Goal: Information Seeking & Learning: Learn about a topic

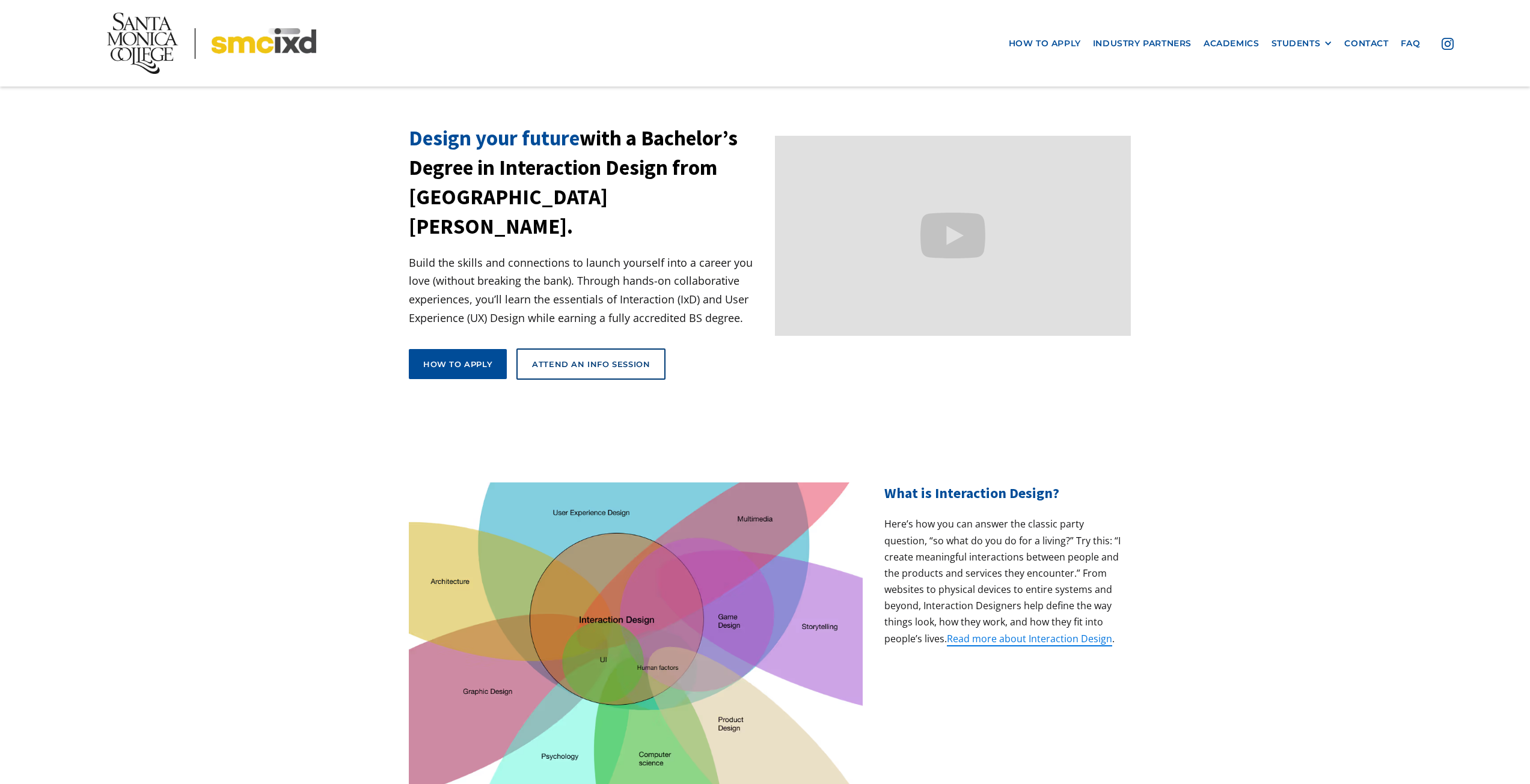
drag, startPoint x: 203, startPoint y: 326, endPoint x: 181, endPoint y: 176, distance: 151.6
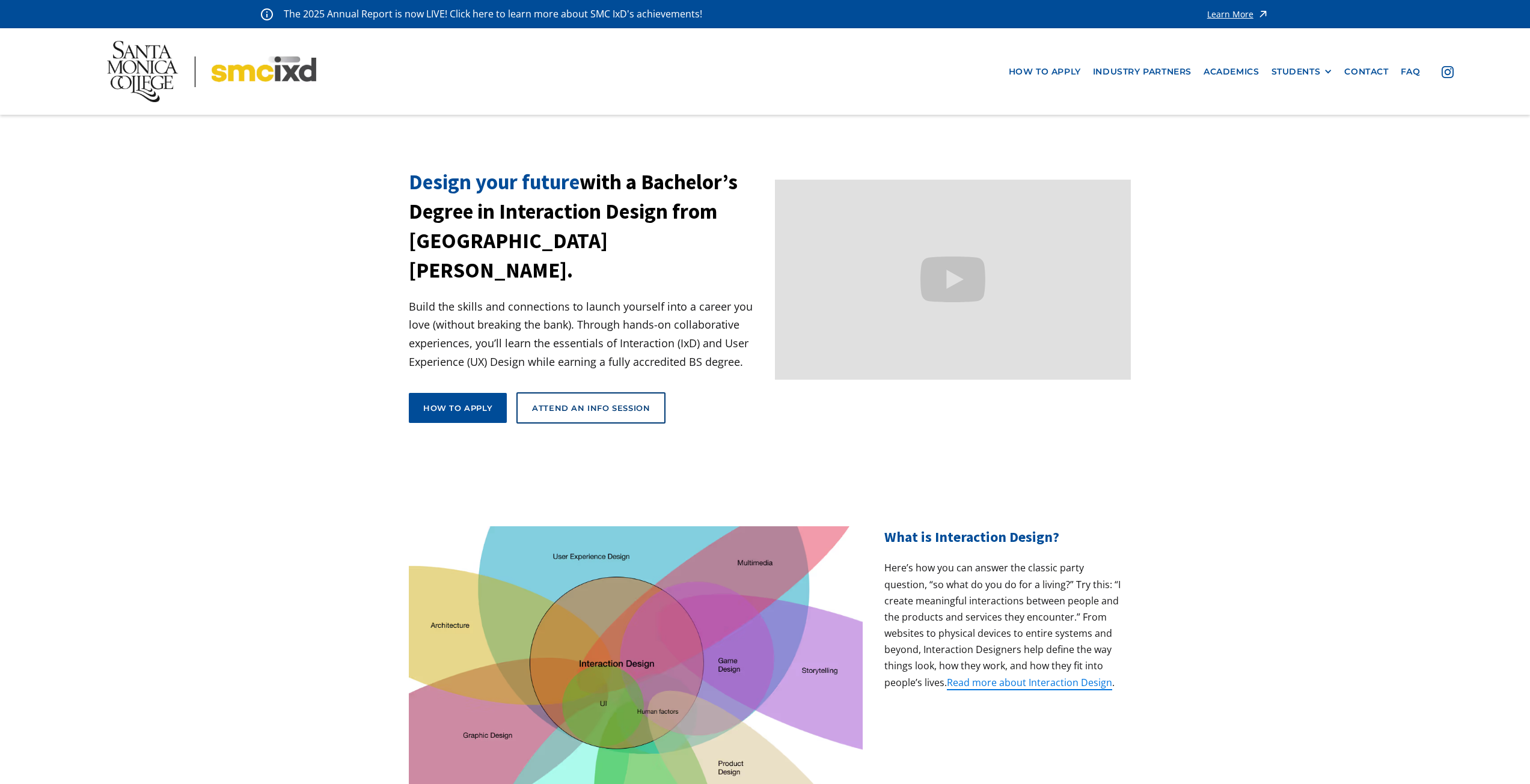
drag, startPoint x: 415, startPoint y: 249, endPoint x: 355, endPoint y: 158, distance: 109.0
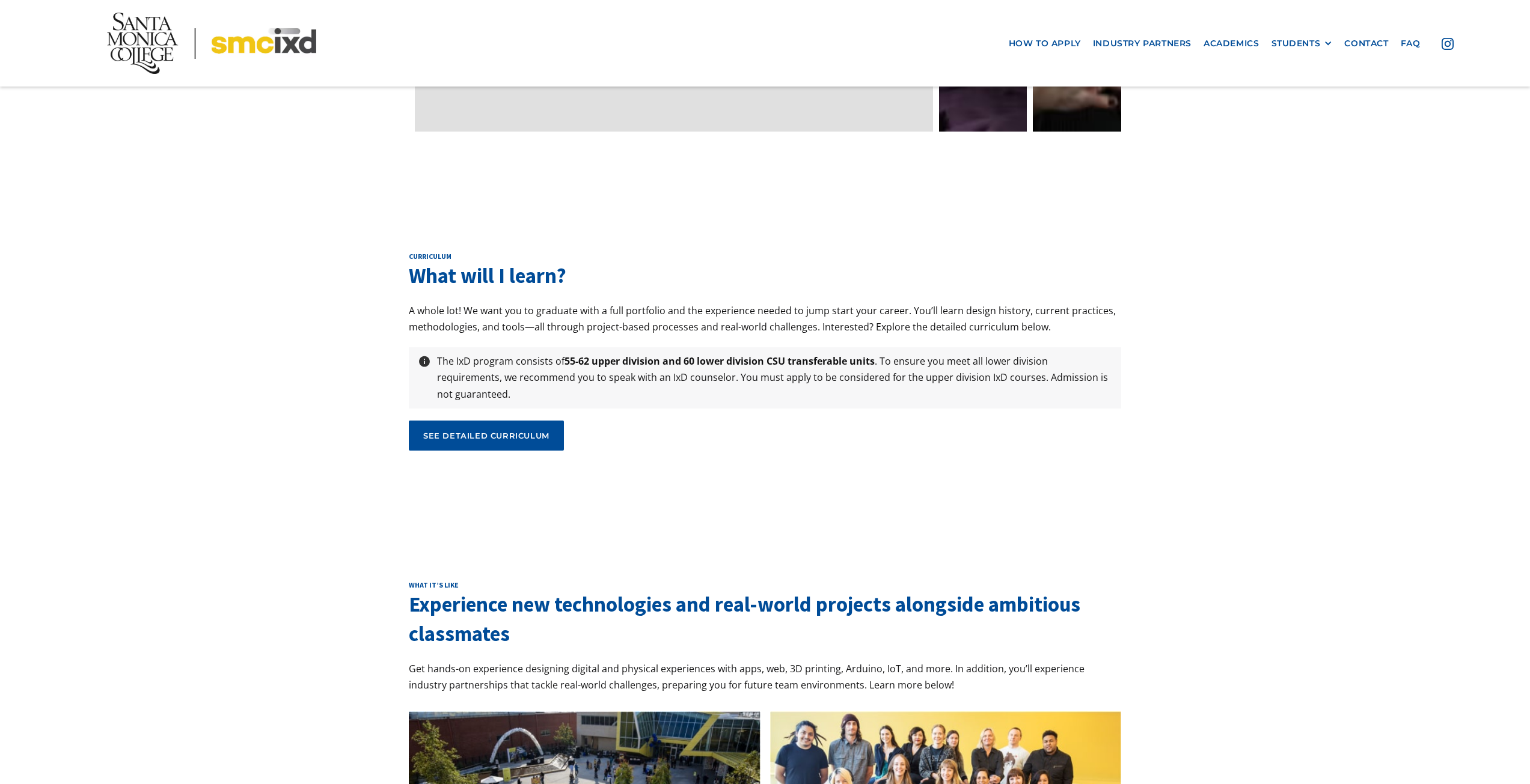
scroll to position [4026, 0]
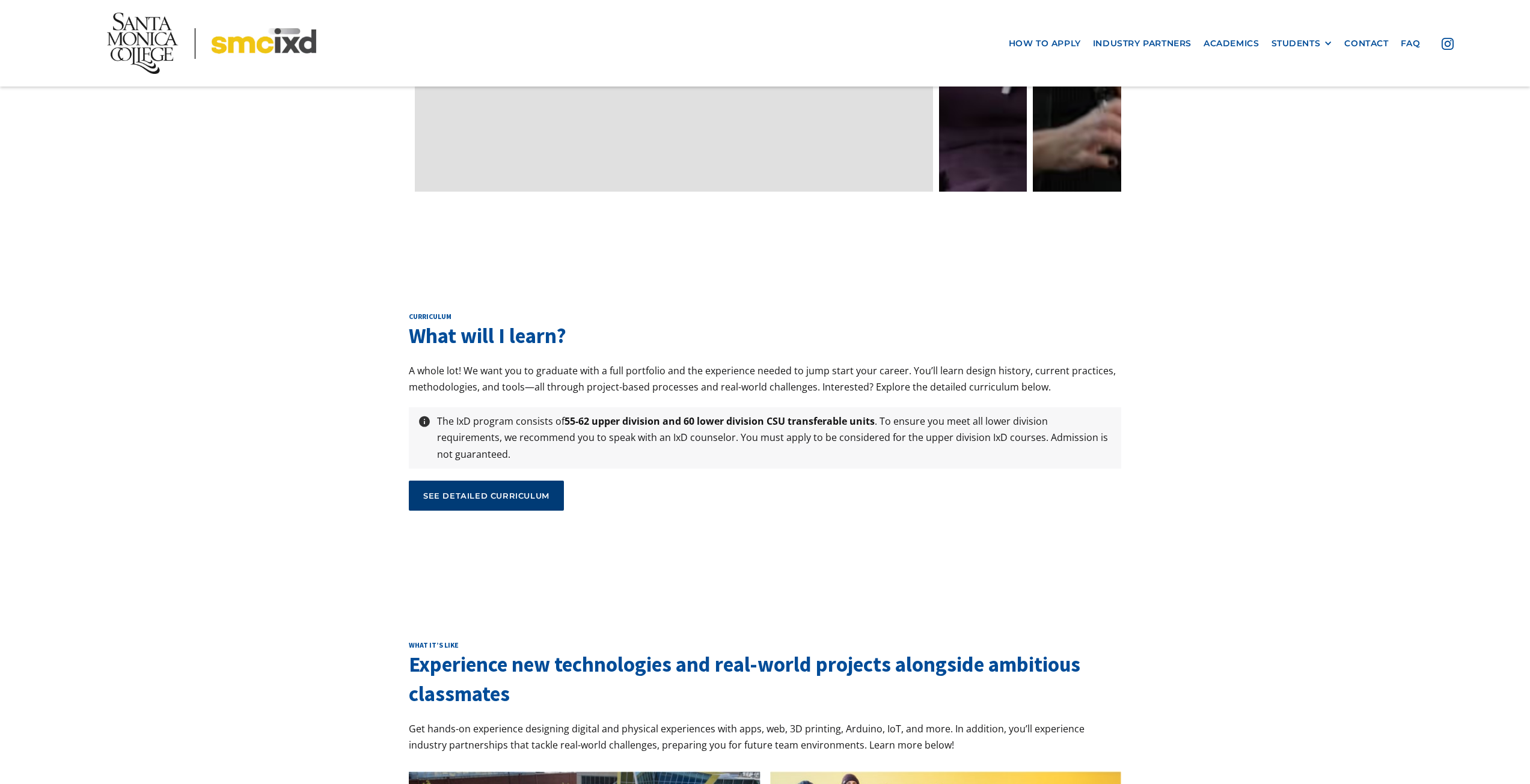
click at [521, 481] on link "see detailed curriculum" at bounding box center [486, 496] width 155 height 30
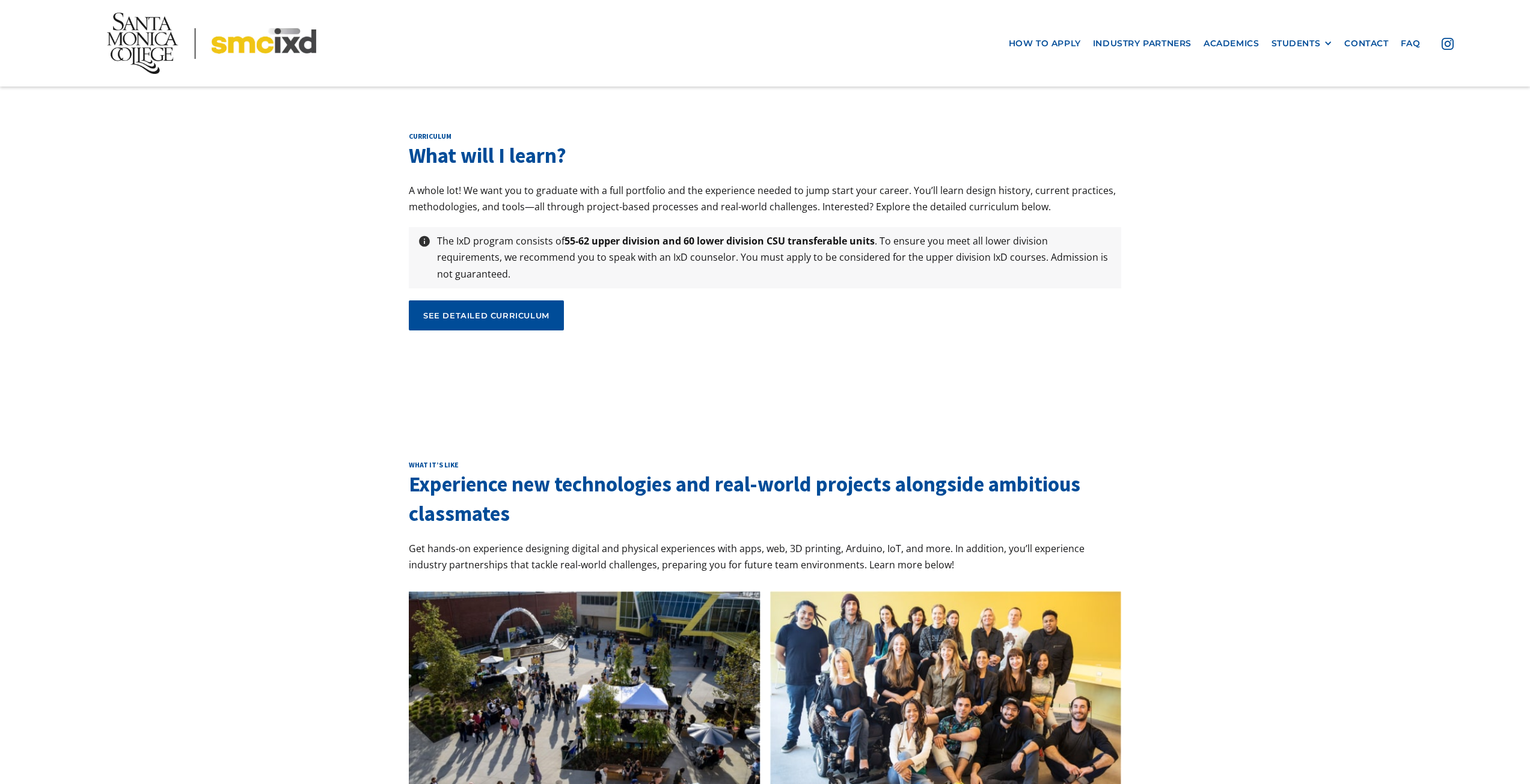
scroll to position [4266, 0]
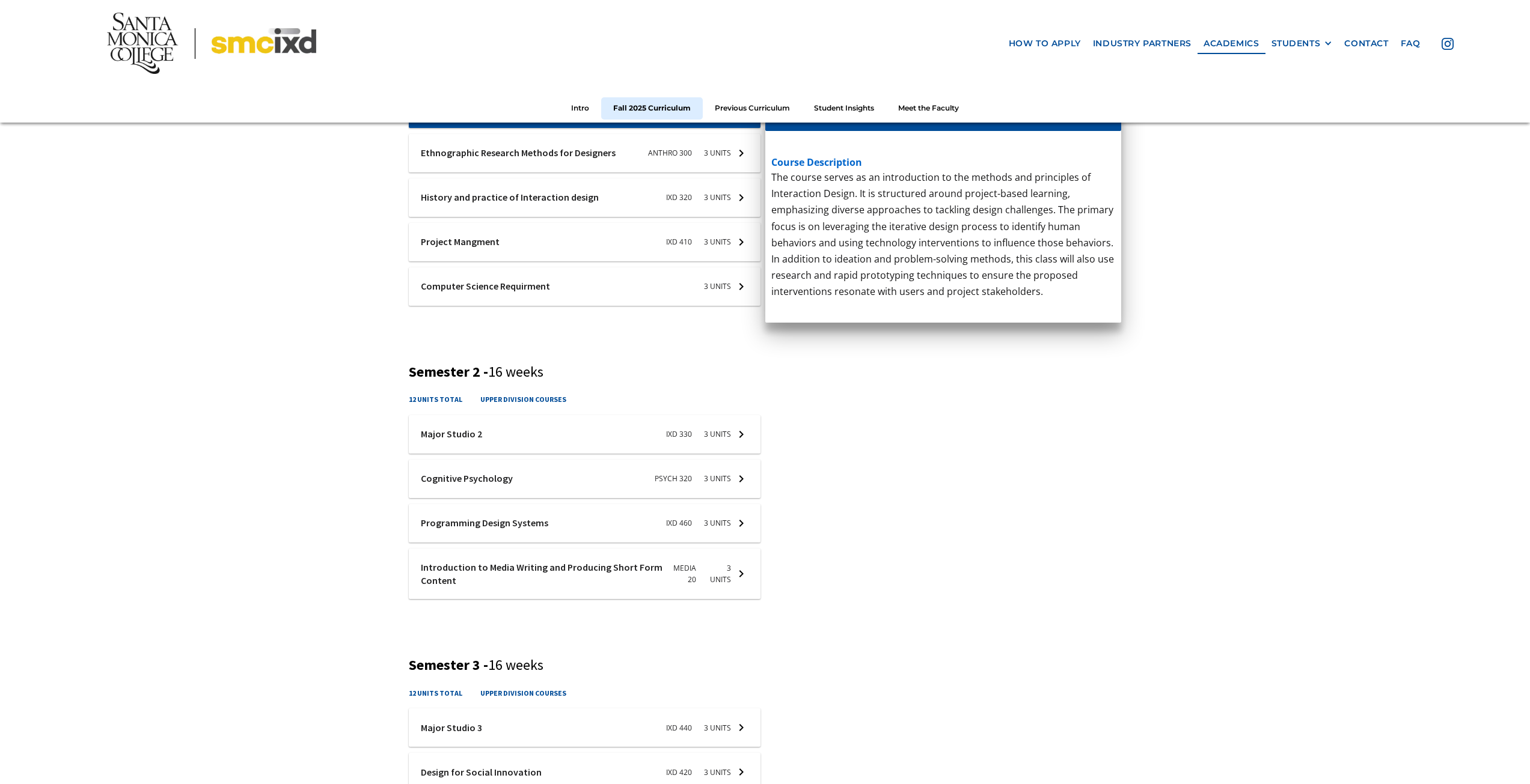
scroll to position [421, 0]
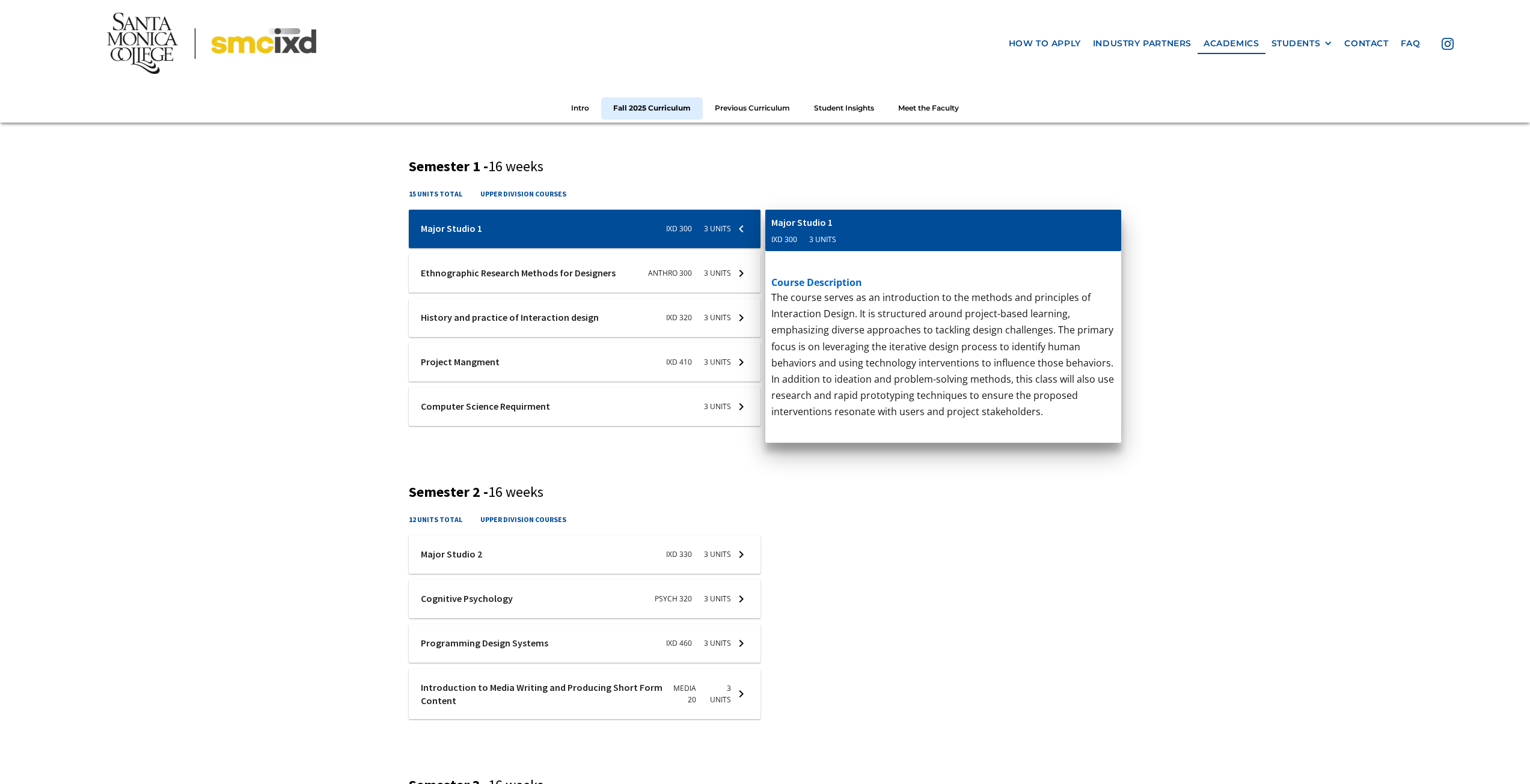
click at [537, 408] on div at bounding box center [584, 407] width 352 height 38
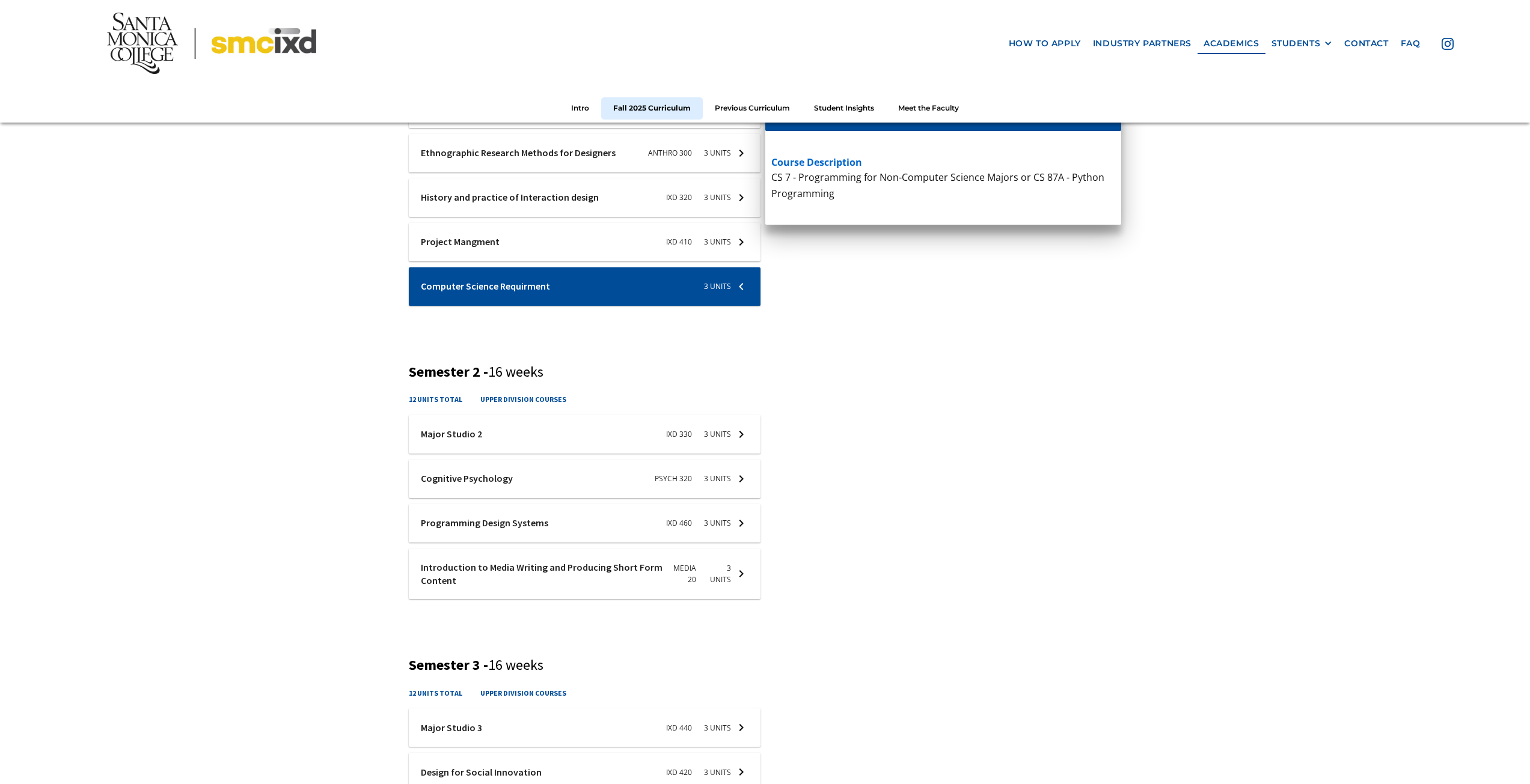
scroll to position [601, 0]
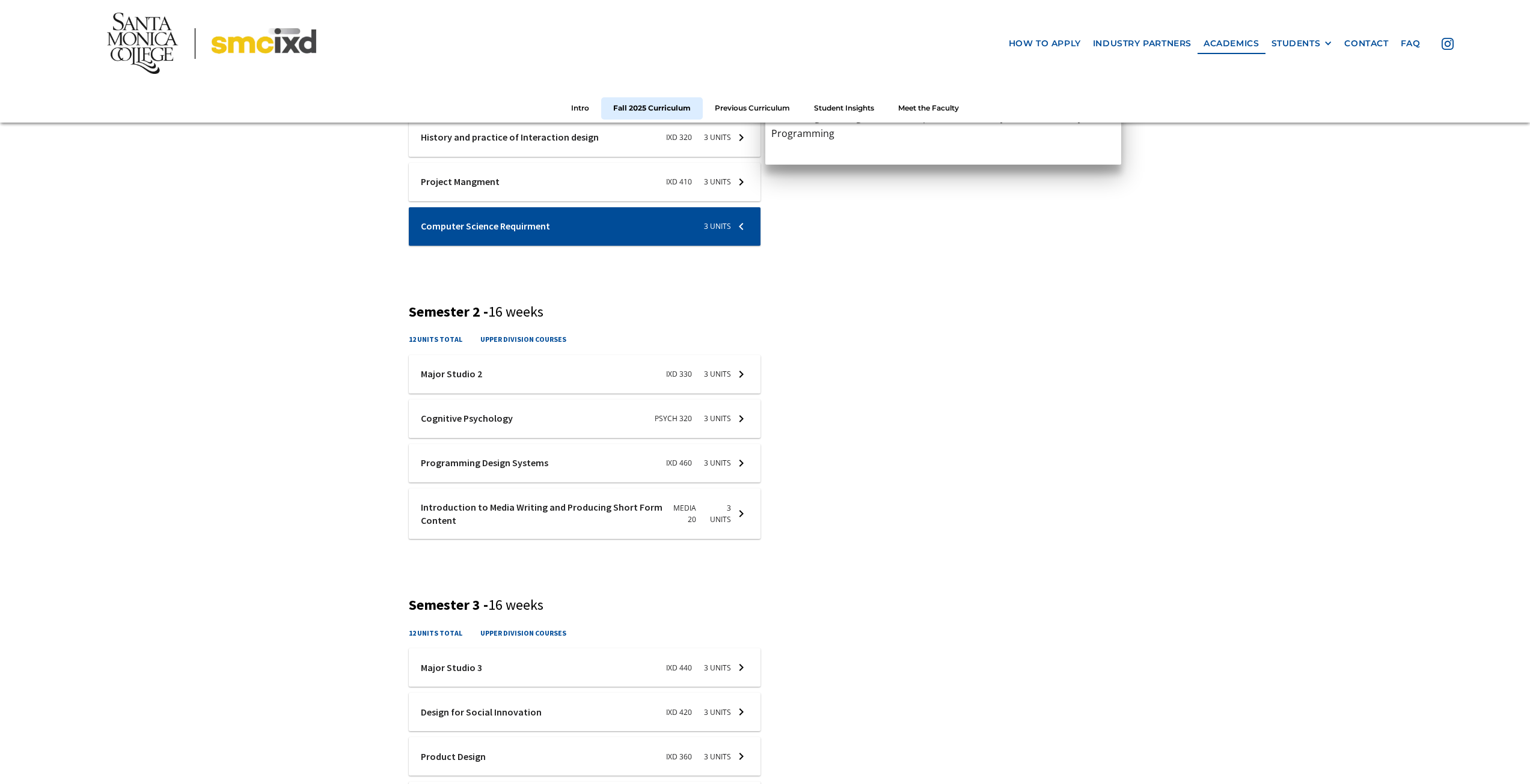
click at [515, 435] on div at bounding box center [584, 419] width 352 height 38
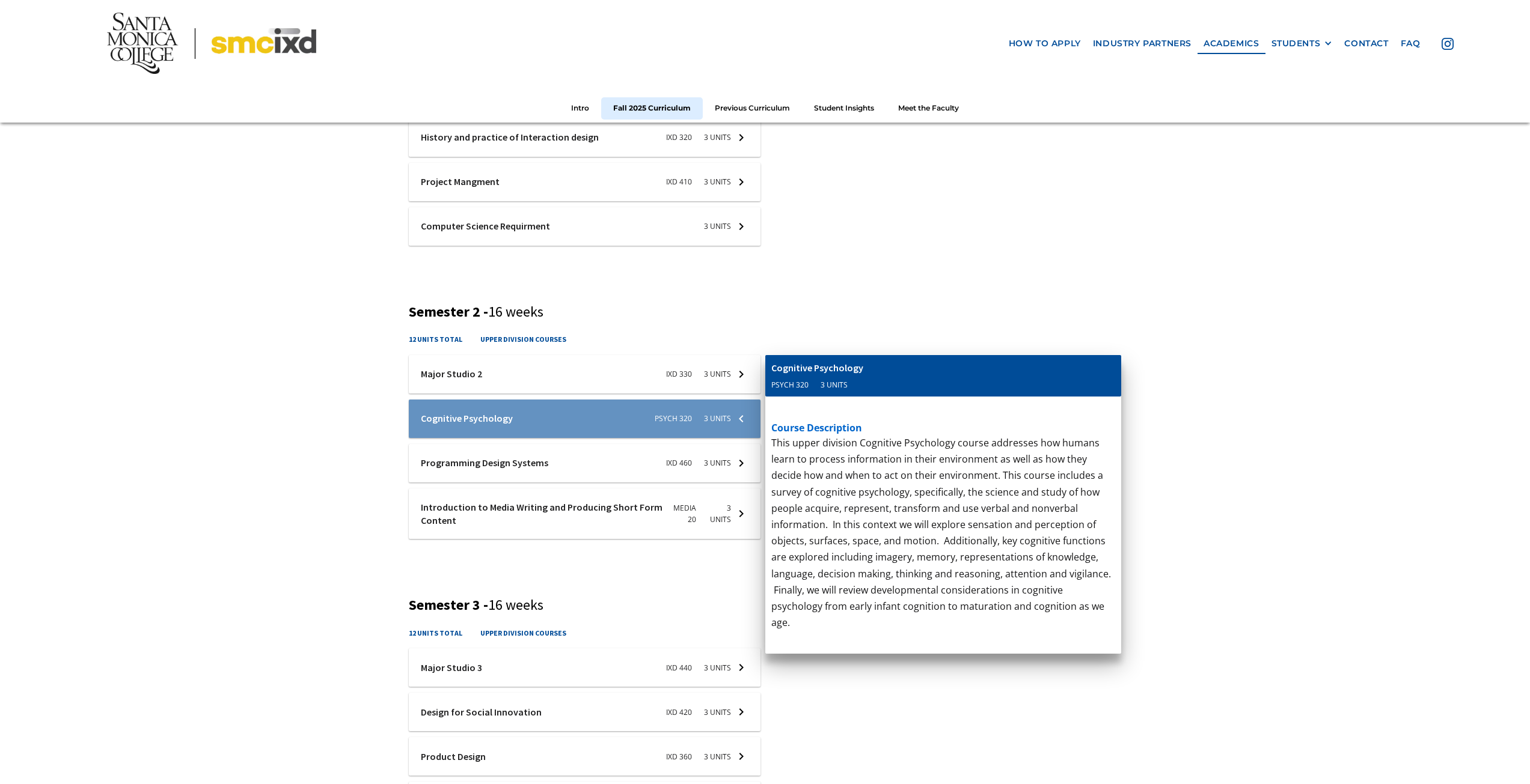
click at [522, 464] on div at bounding box center [584, 463] width 352 height 38
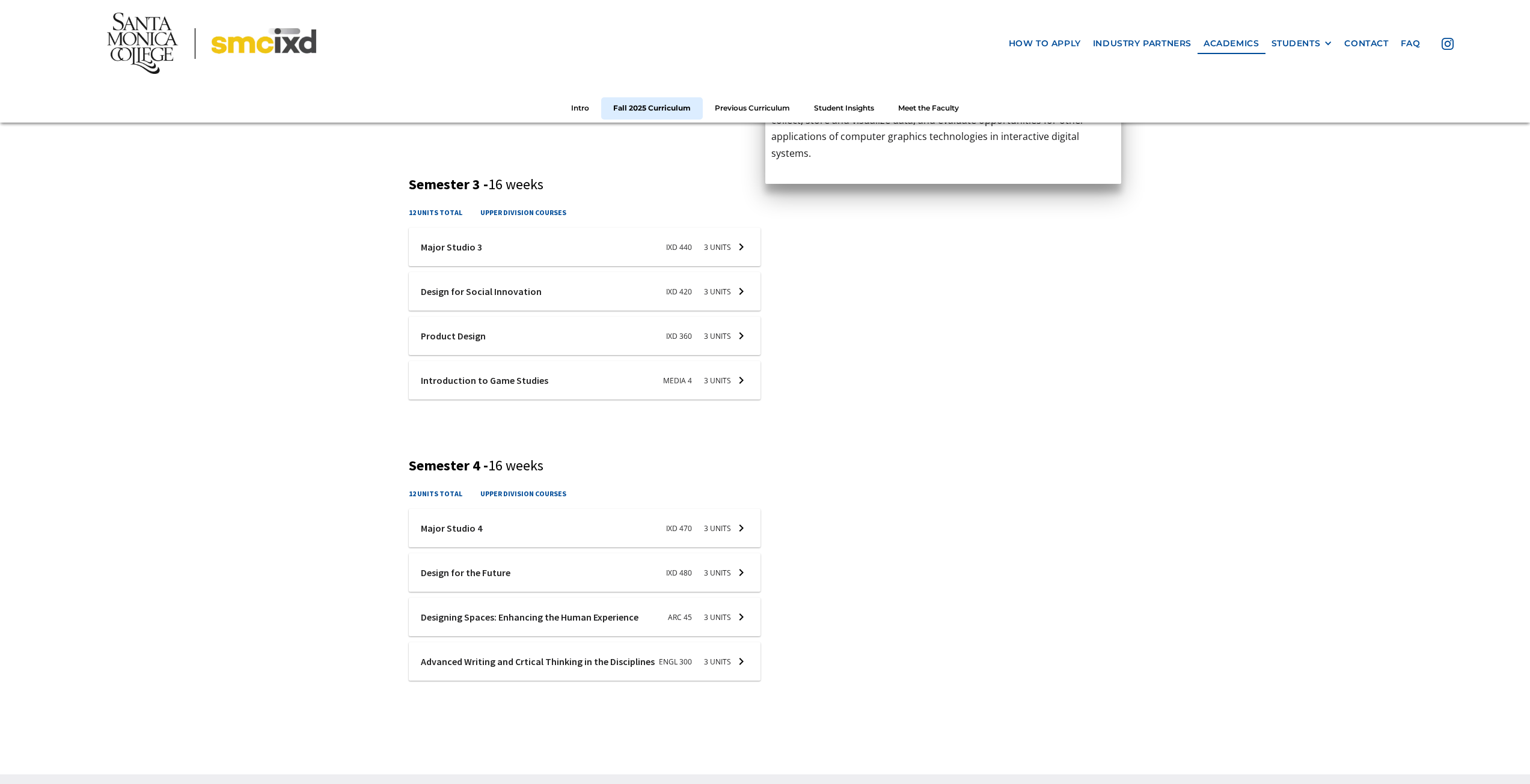
scroll to position [1262, 0]
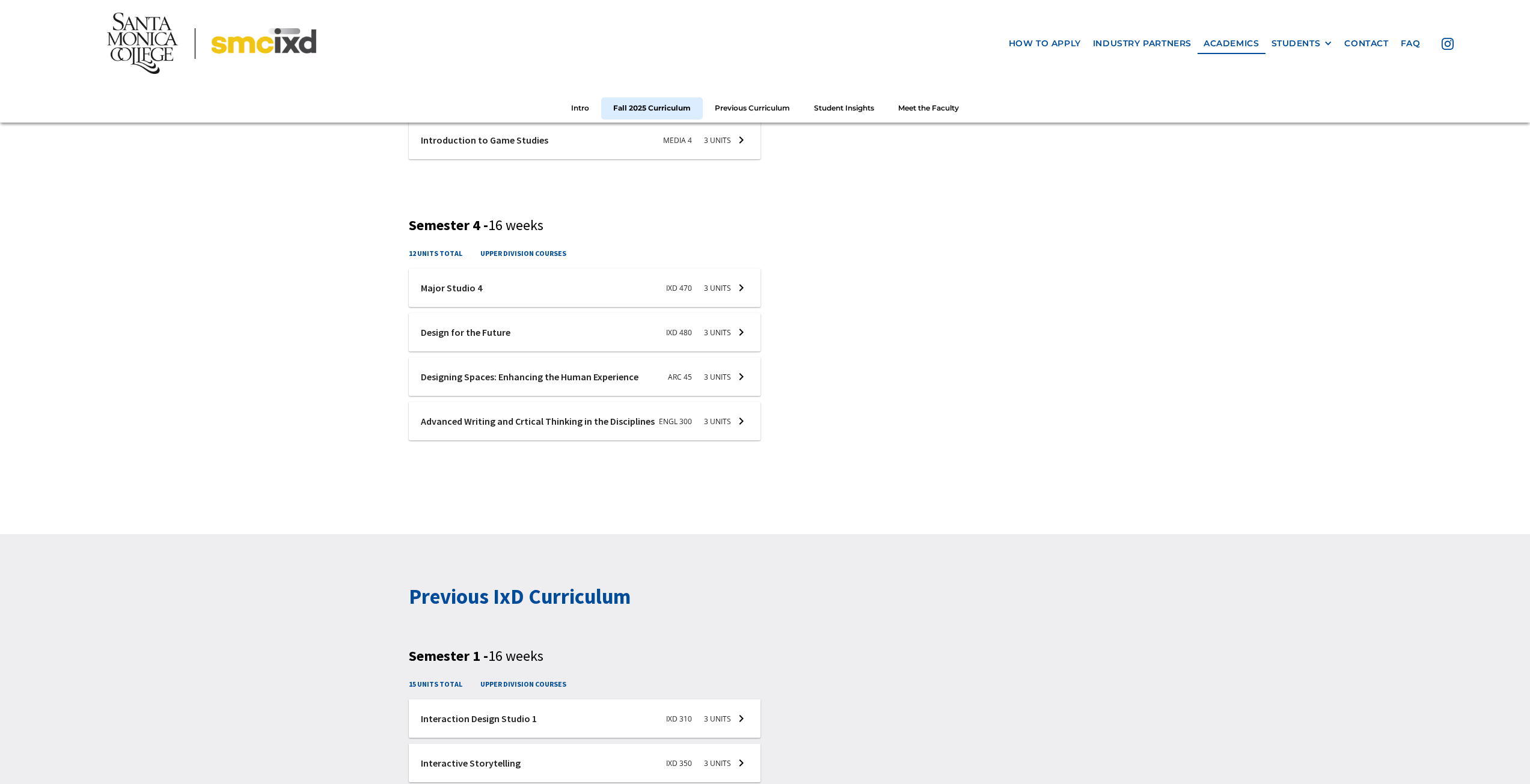
click at [481, 349] on div at bounding box center [584, 332] width 352 height 38
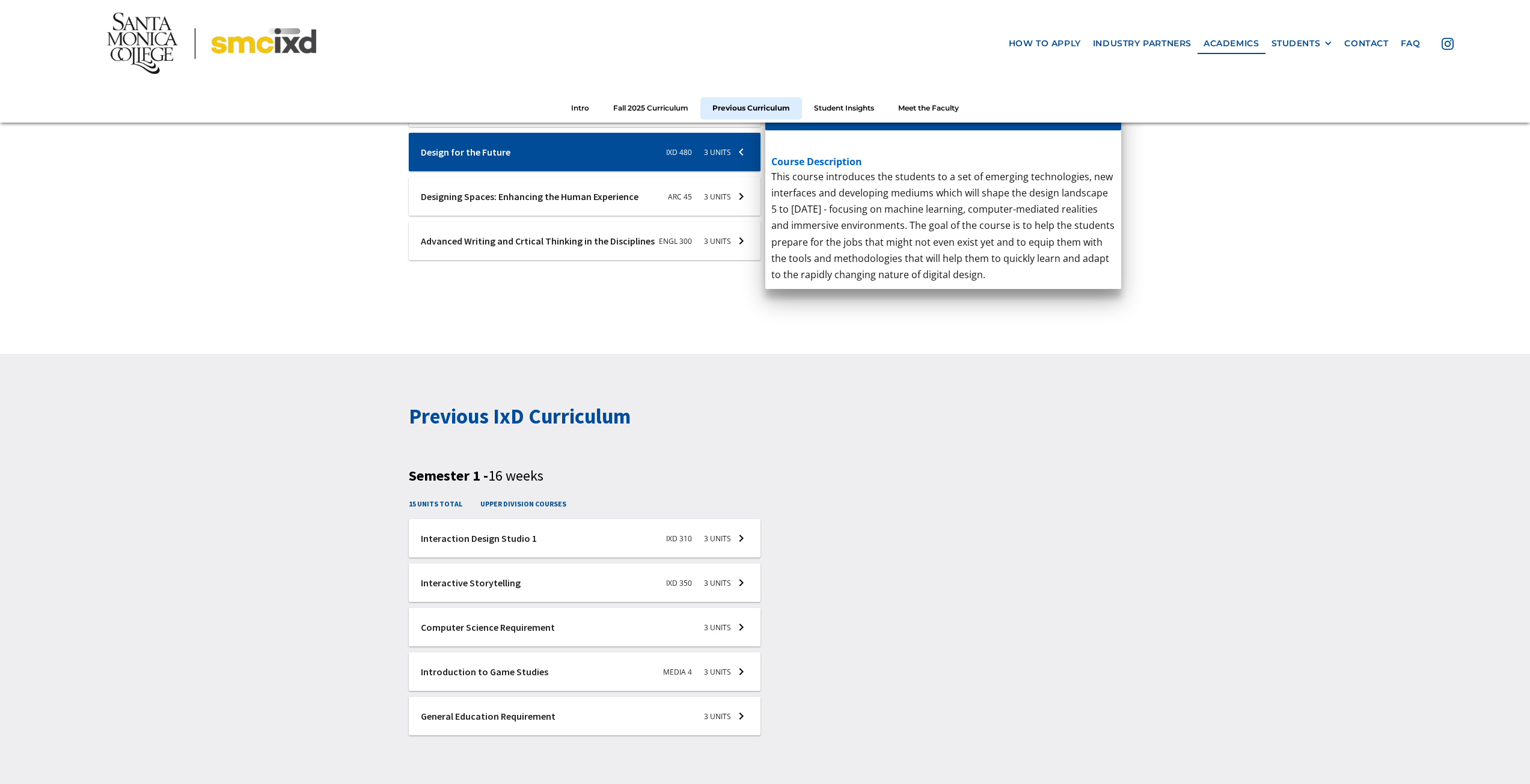
scroll to position [1142, 0]
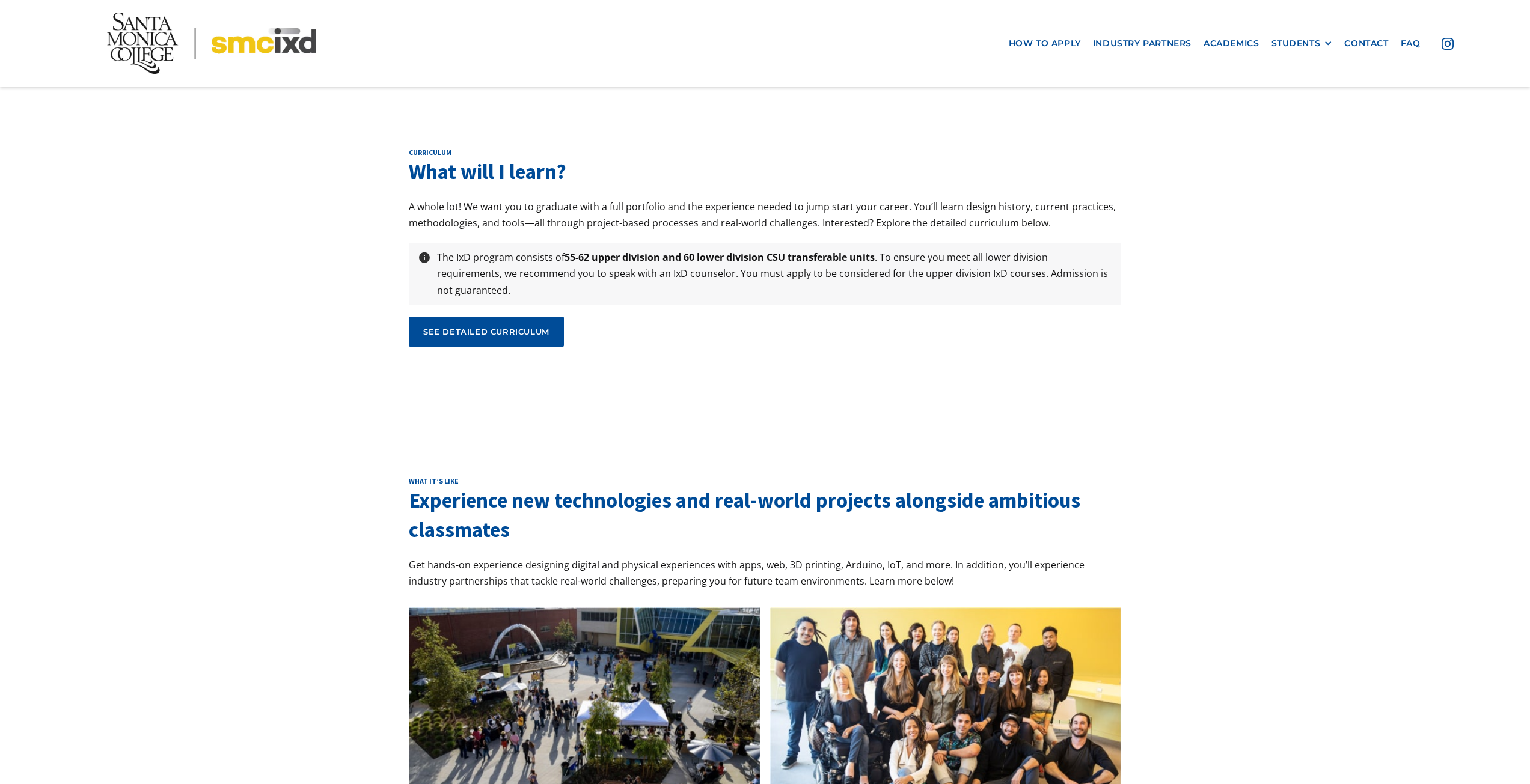
scroll to position [4070, 0]
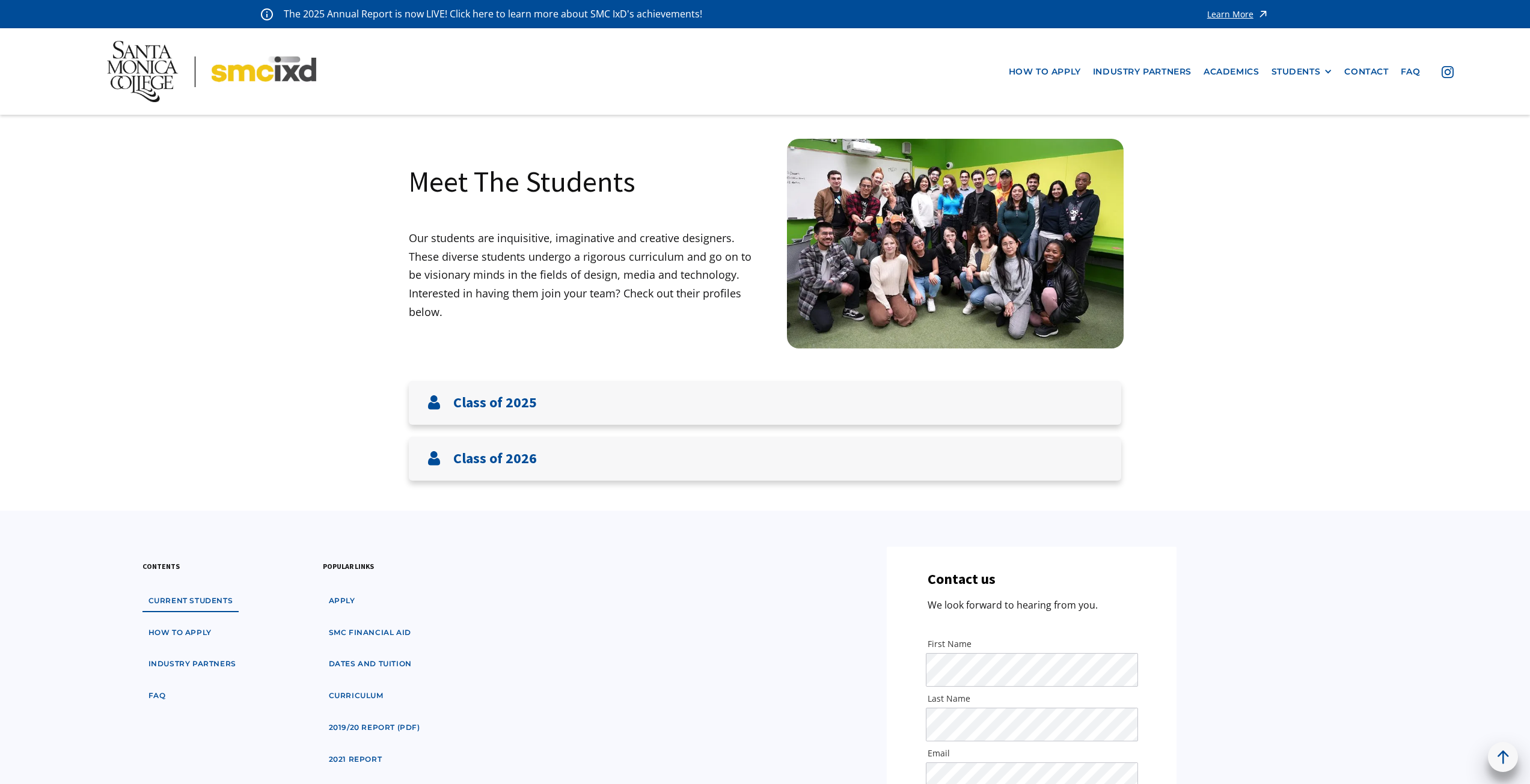
click at [944, 209] on img at bounding box center [955, 244] width 337 height 210
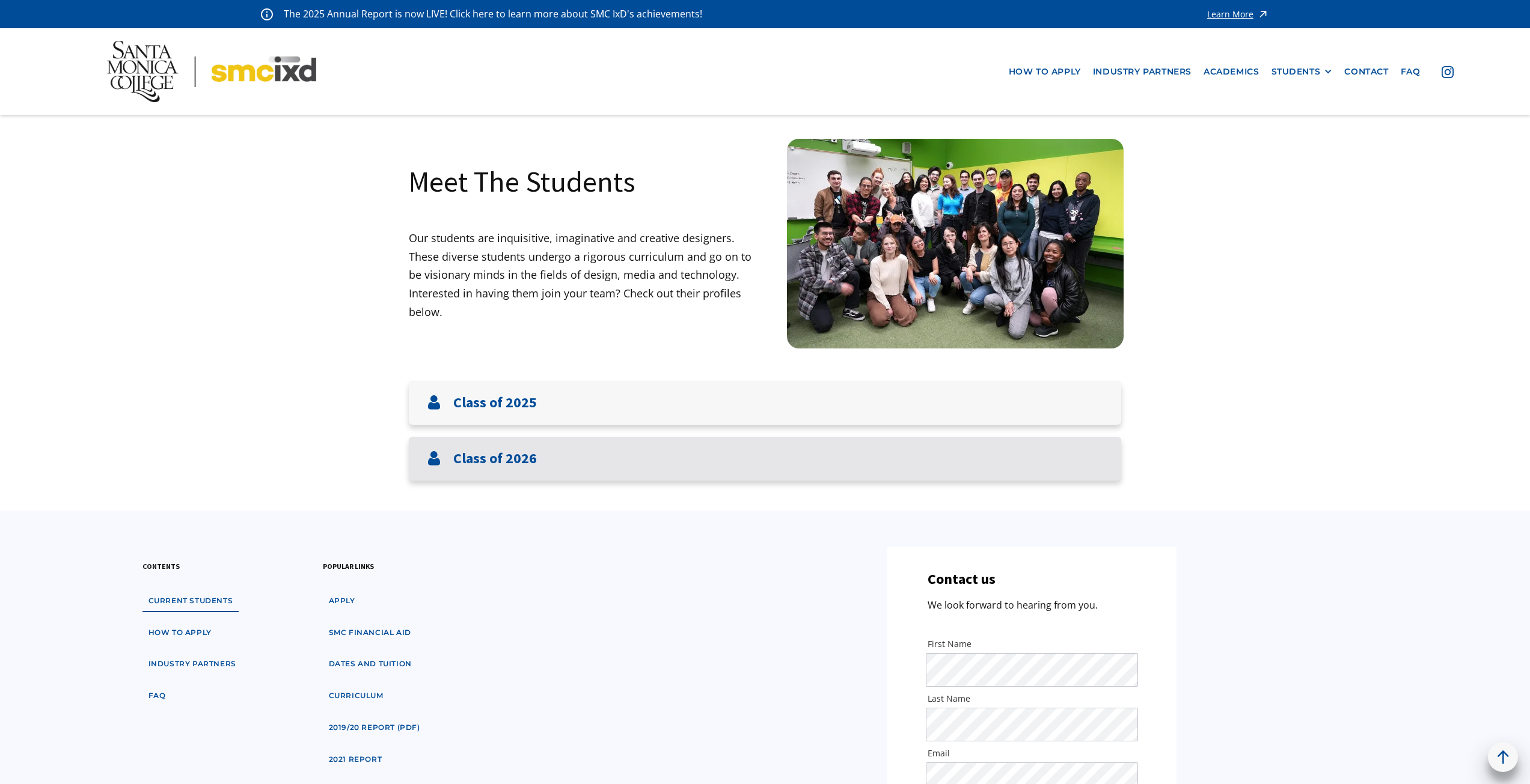
click at [542, 456] on div "Class of 2026" at bounding box center [764, 459] width 712 height 44
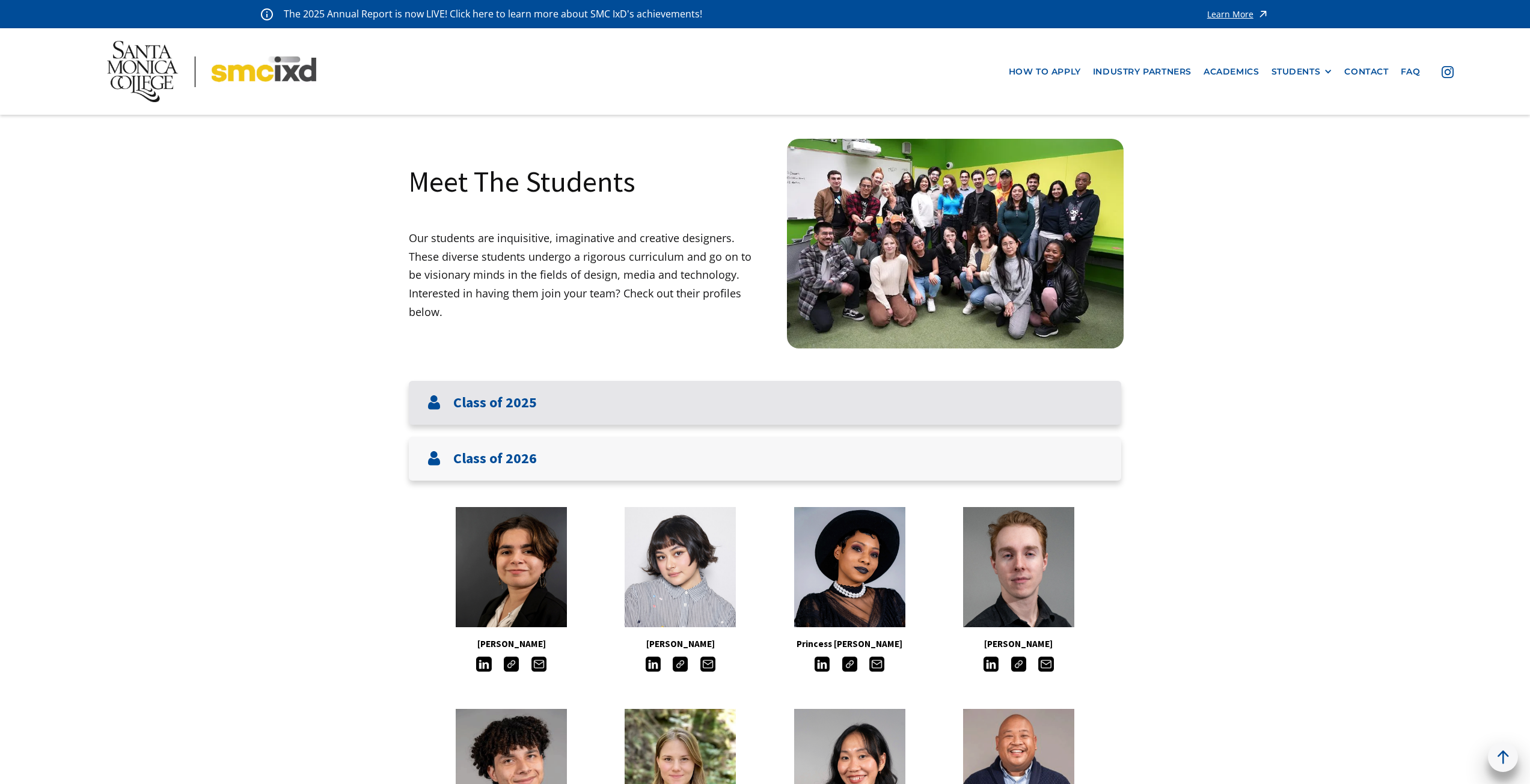
scroll to position [240, 0]
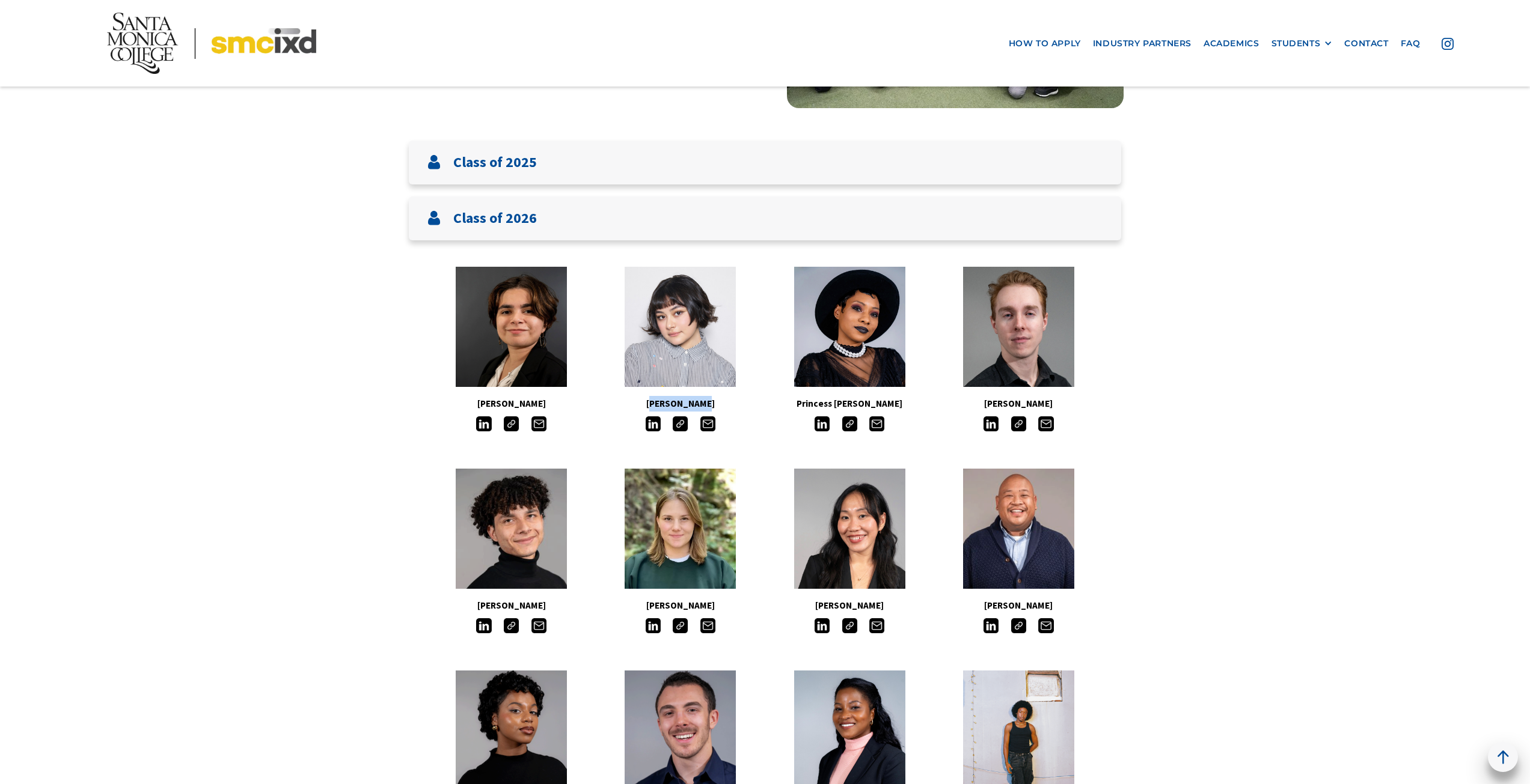
drag, startPoint x: 712, startPoint y: 404, endPoint x: 656, endPoint y: 404, distance: 56.0
click at [658, 405] on h5 "Aino Halonen" at bounding box center [680, 404] width 169 height 16
click at [648, 402] on h5 "Aino Halonen" at bounding box center [680, 404] width 169 height 16
drag, startPoint x: 648, startPoint y: 402, endPoint x: 702, endPoint y: 406, distance: 54.1
click at [702, 406] on h5 "Aino Halonen" at bounding box center [680, 404] width 169 height 16
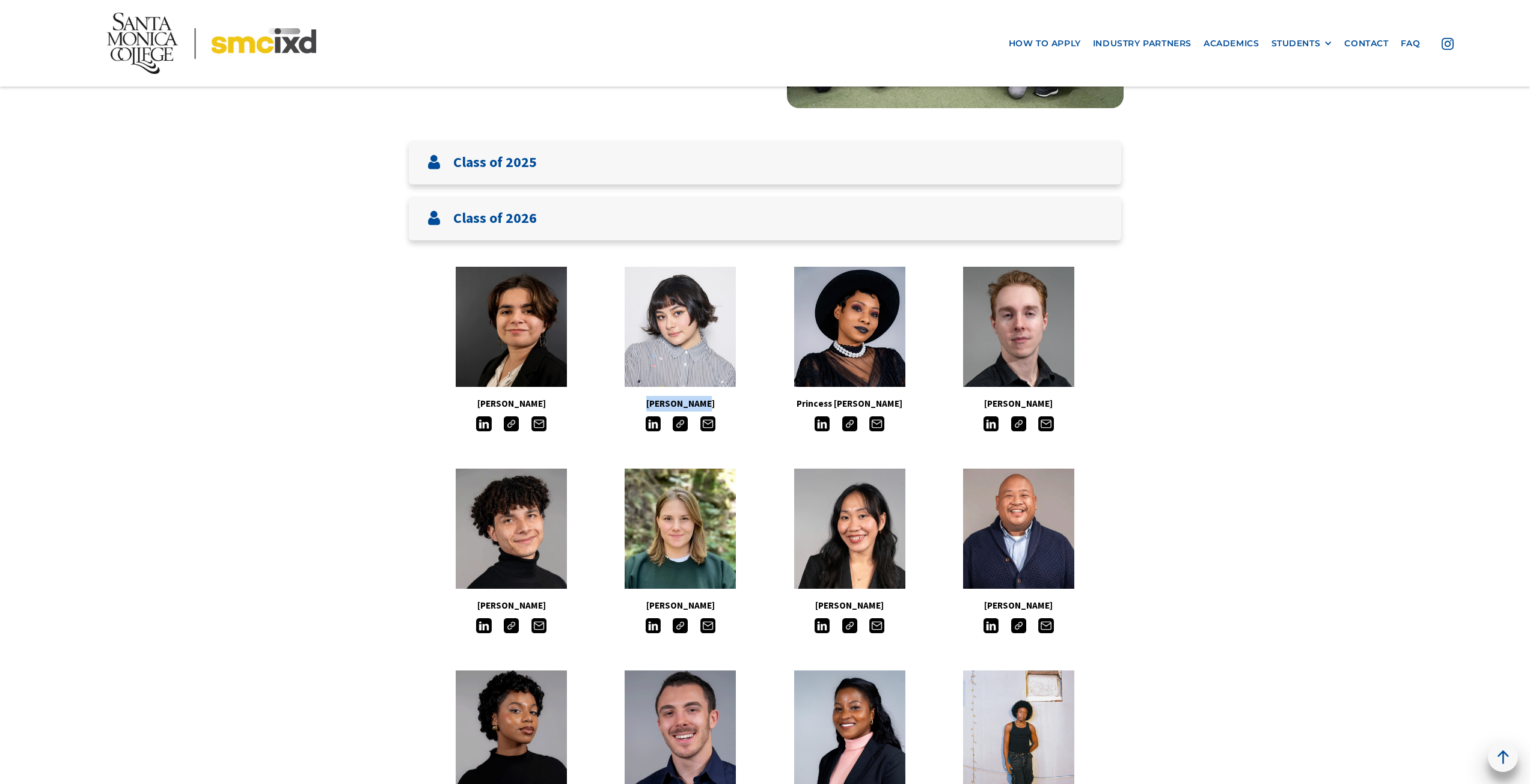
copy h5 "Aino Halonen"
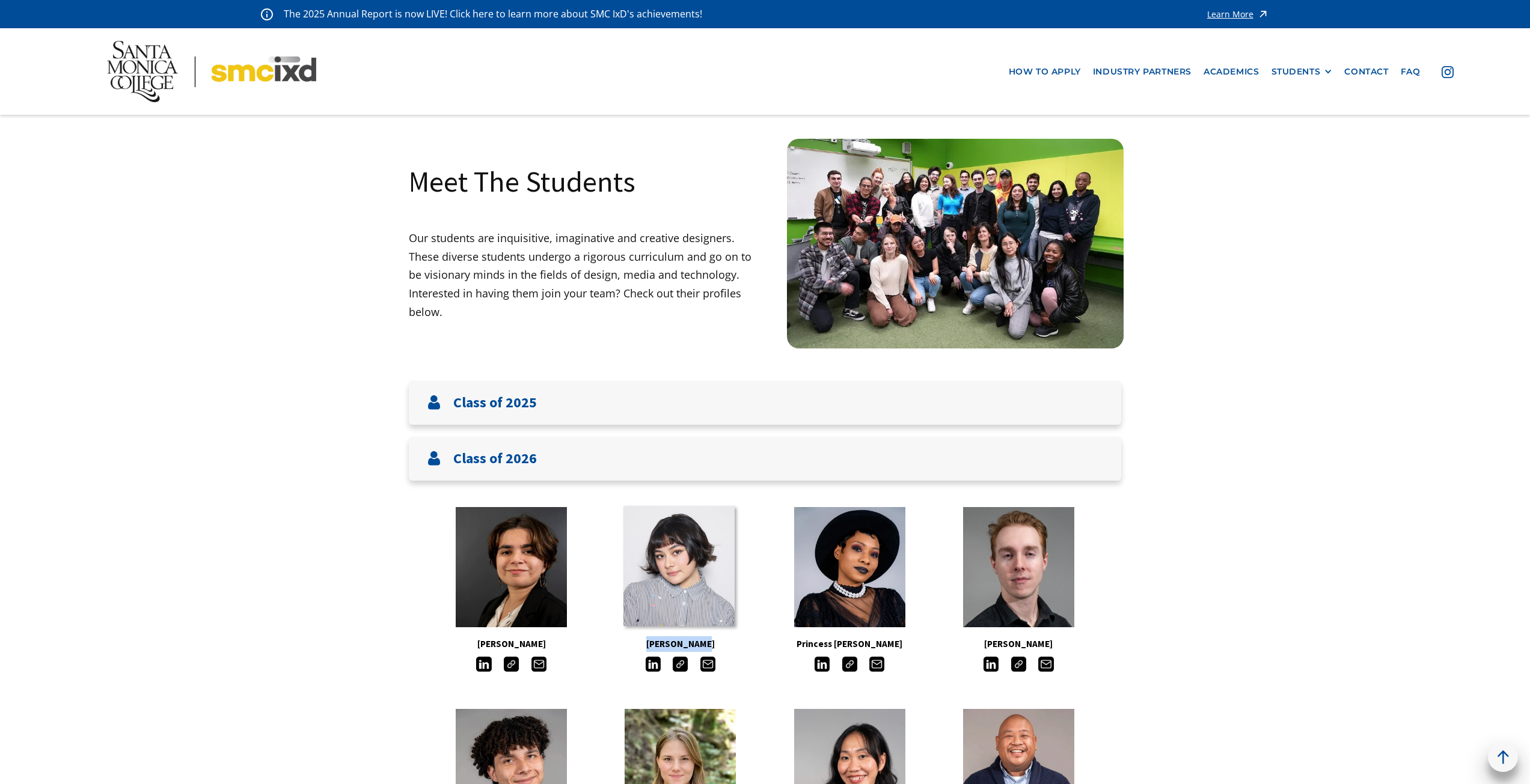
scroll to position [120, 0]
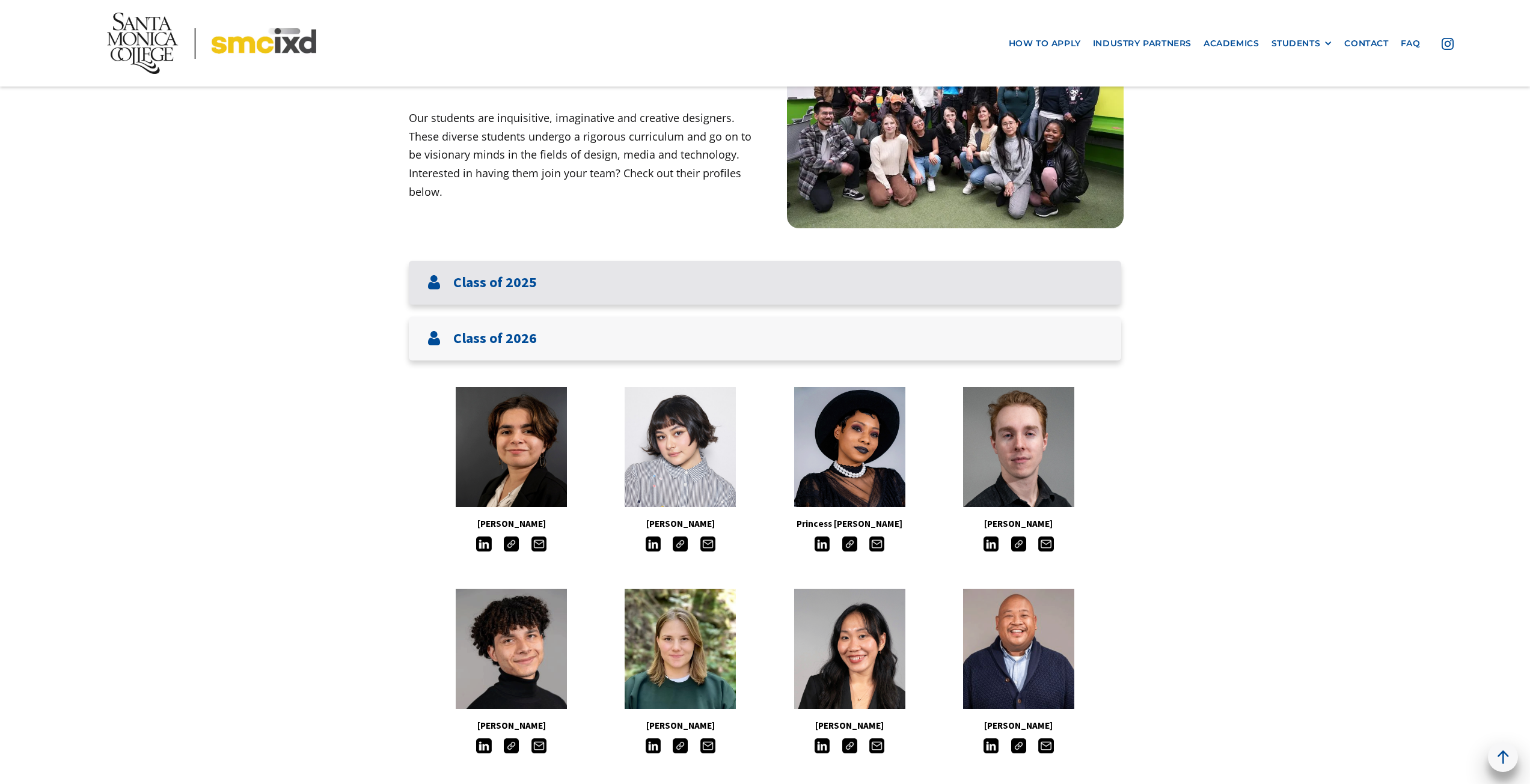
click at [541, 278] on div "Class of 2025" at bounding box center [764, 283] width 712 height 44
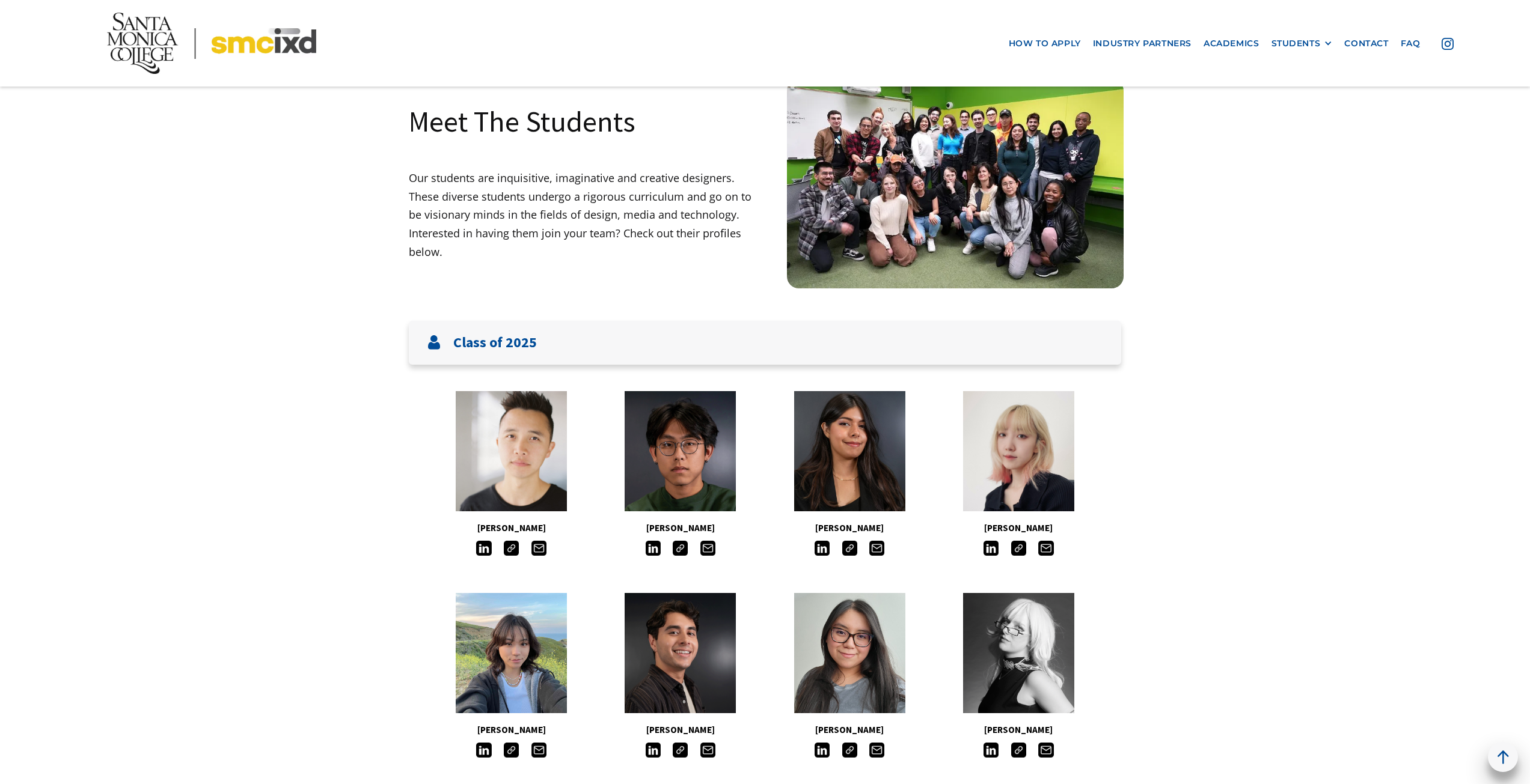
scroll to position [0, 0]
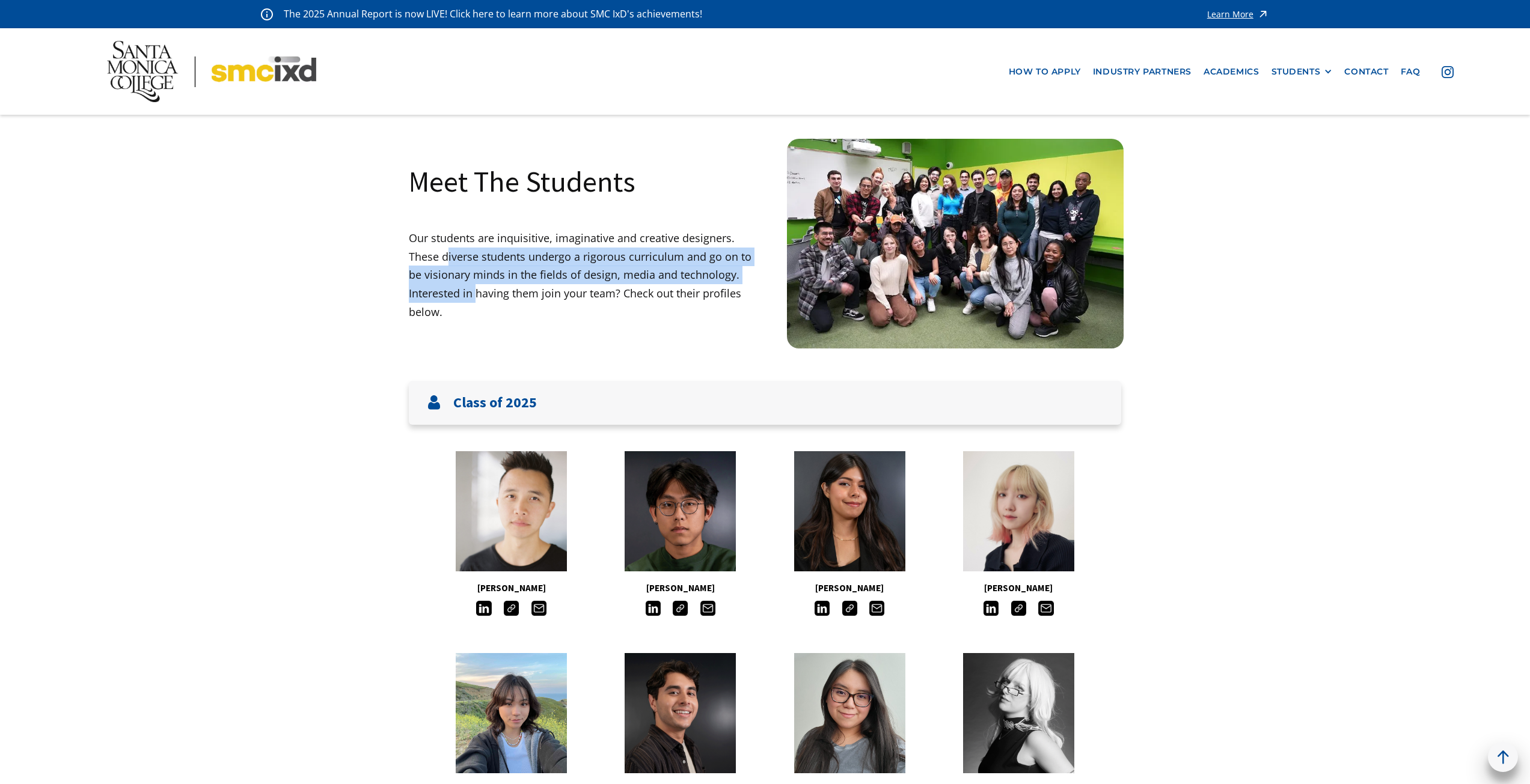
drag, startPoint x: 413, startPoint y: 260, endPoint x: 475, endPoint y: 299, distance: 73.2
click at [475, 299] on p "Our students are inquisitive, imaginative and creative designers. These diverse…" at bounding box center [586, 275] width 356 height 92
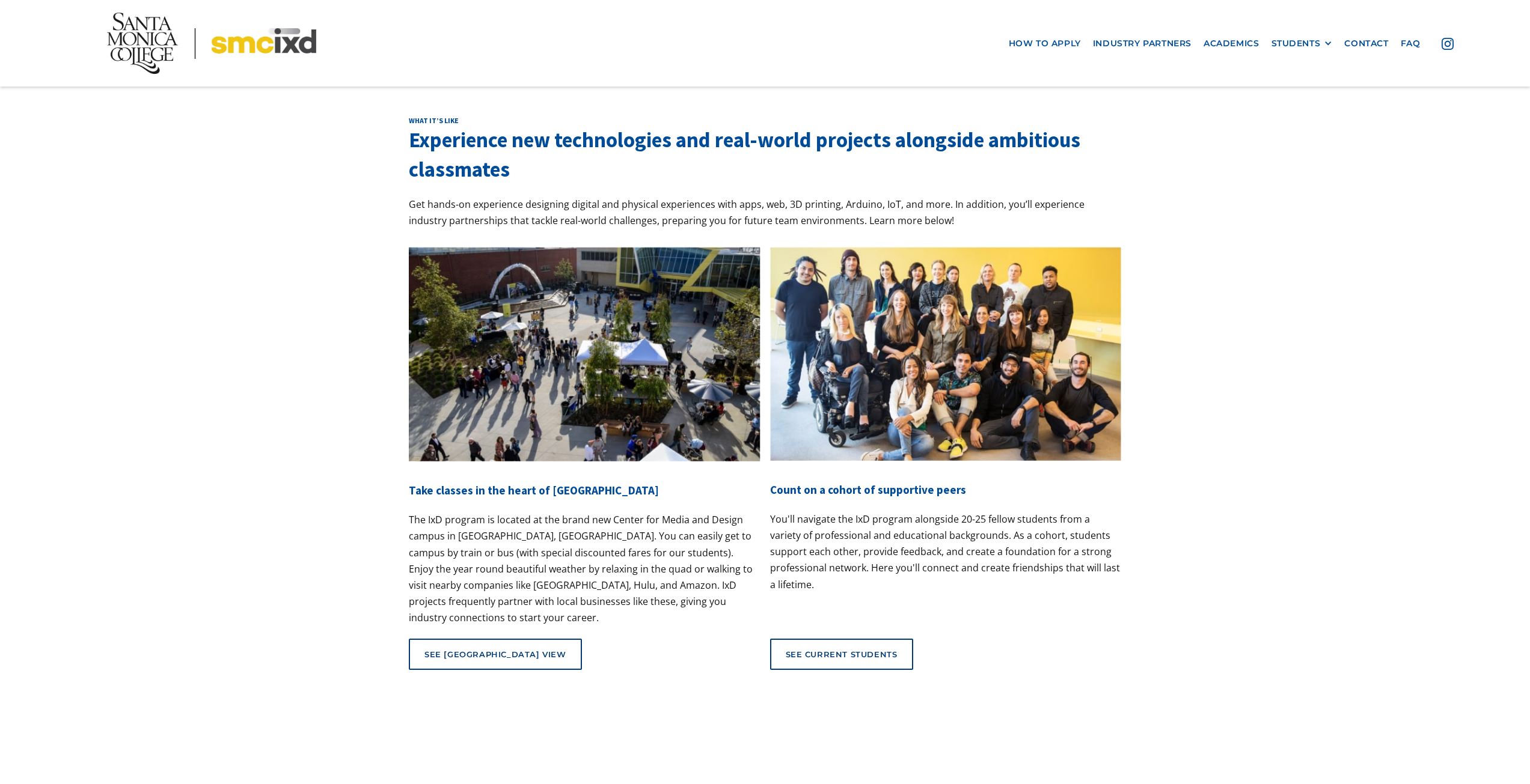
scroll to position [4611, 0]
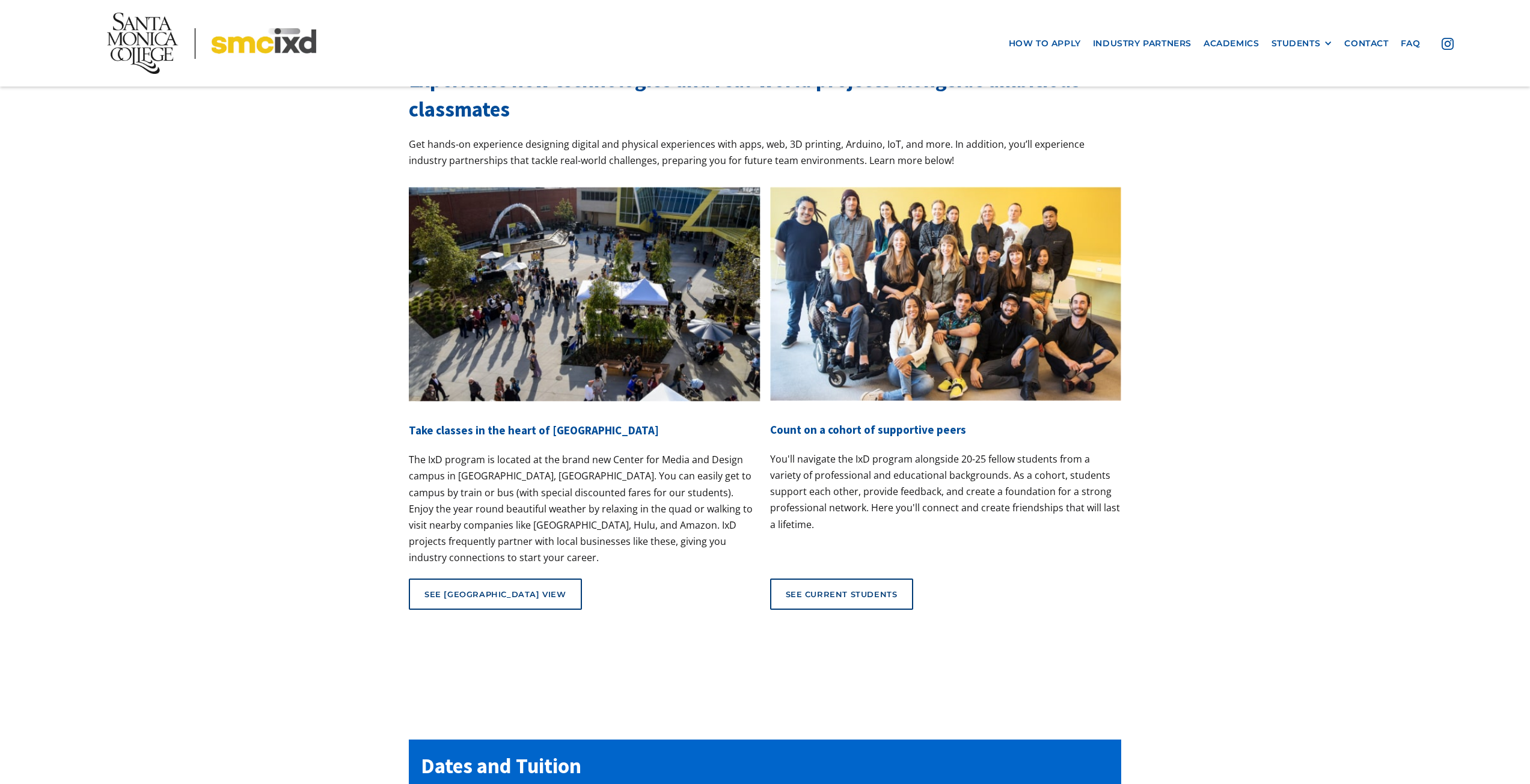
drag, startPoint x: 793, startPoint y: 302, endPoint x: 867, endPoint y: 334, distance: 80.6
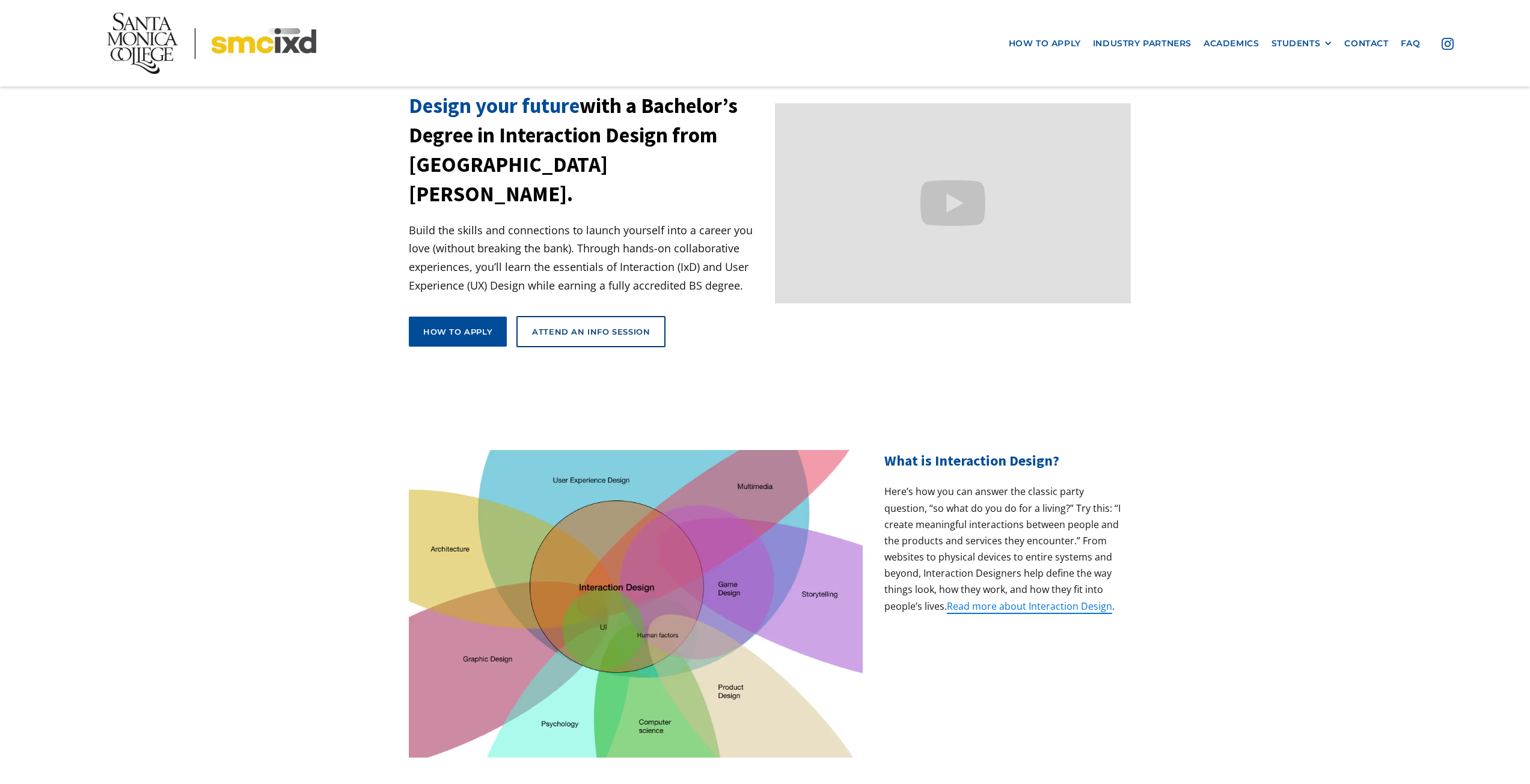
scroll to position [0, 0]
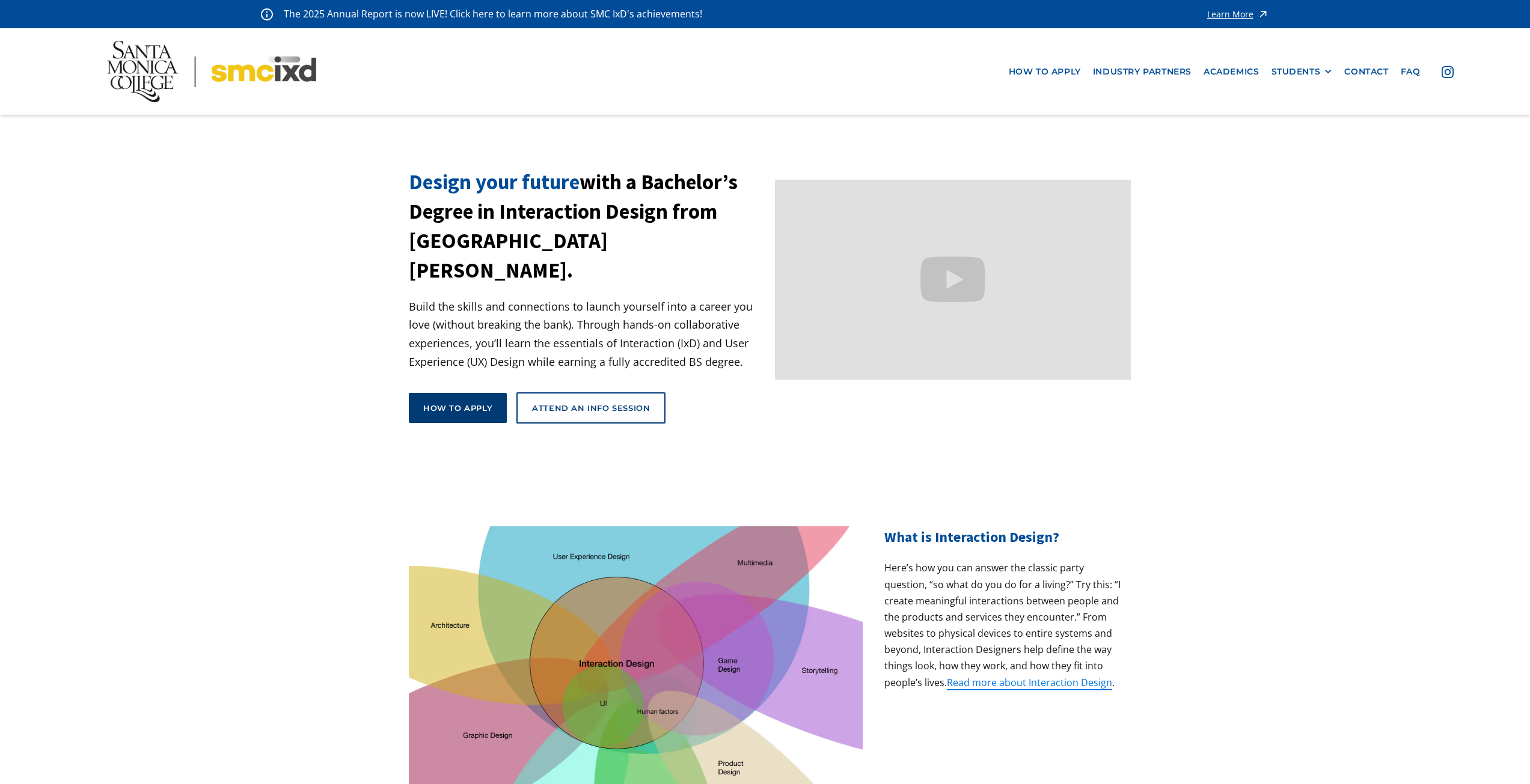
click at [483, 402] on div "How to apply" at bounding box center [458, 408] width 69 height 11
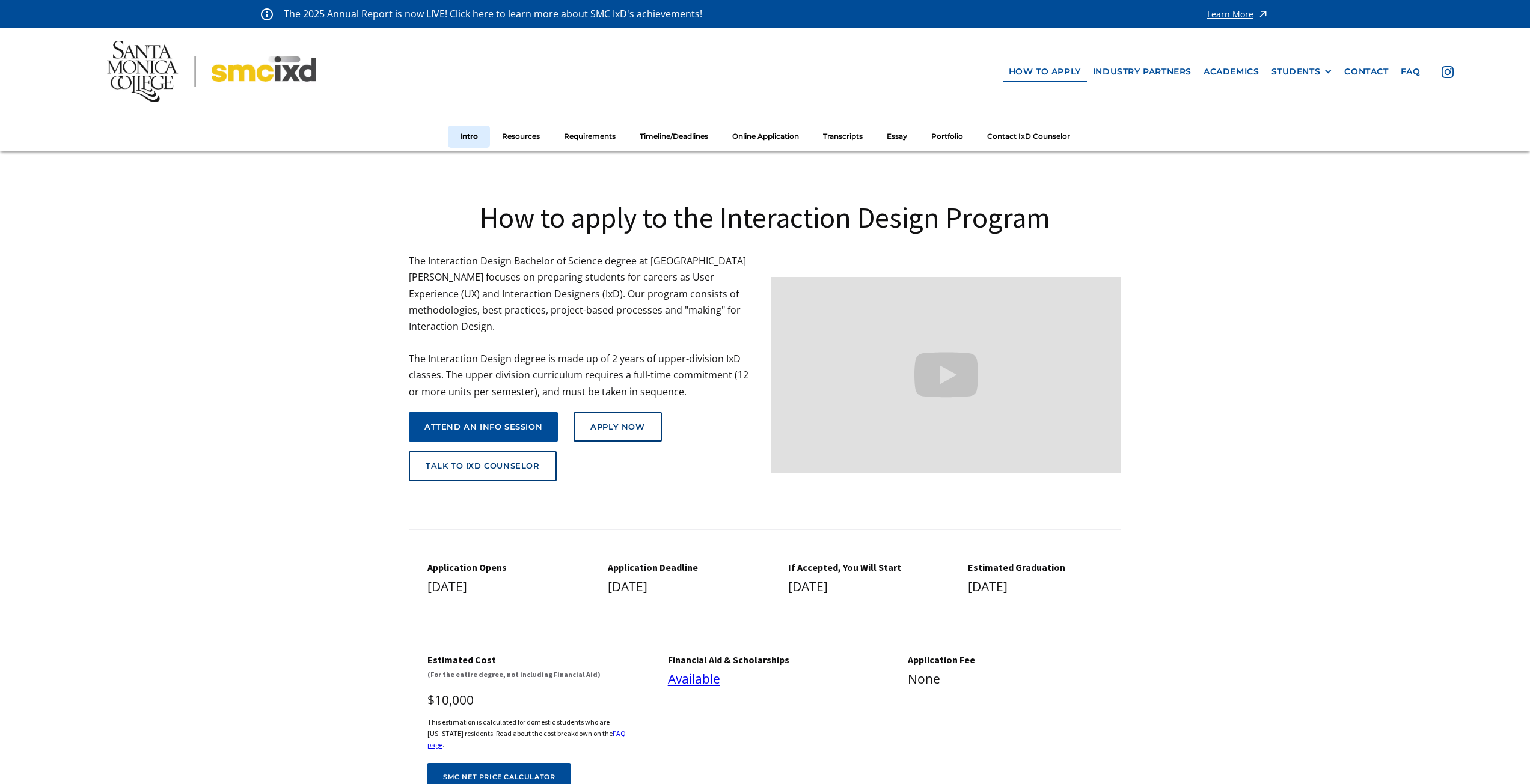
drag, startPoint x: 636, startPoint y: 570, endPoint x: 697, endPoint y: 584, distance: 62.6
click at [697, 584] on div "Application Deadline [DATE]" at bounding box center [675, 576] width 171 height 44
click at [669, 585] on div "[DATE]" at bounding box center [678, 587] width 140 height 22
drag, startPoint x: 508, startPoint y: 575, endPoint x: 541, endPoint y: 581, distance: 33.5
click at [539, 581] on div "Application Opens [DATE]" at bounding box center [494, 576] width 171 height 44
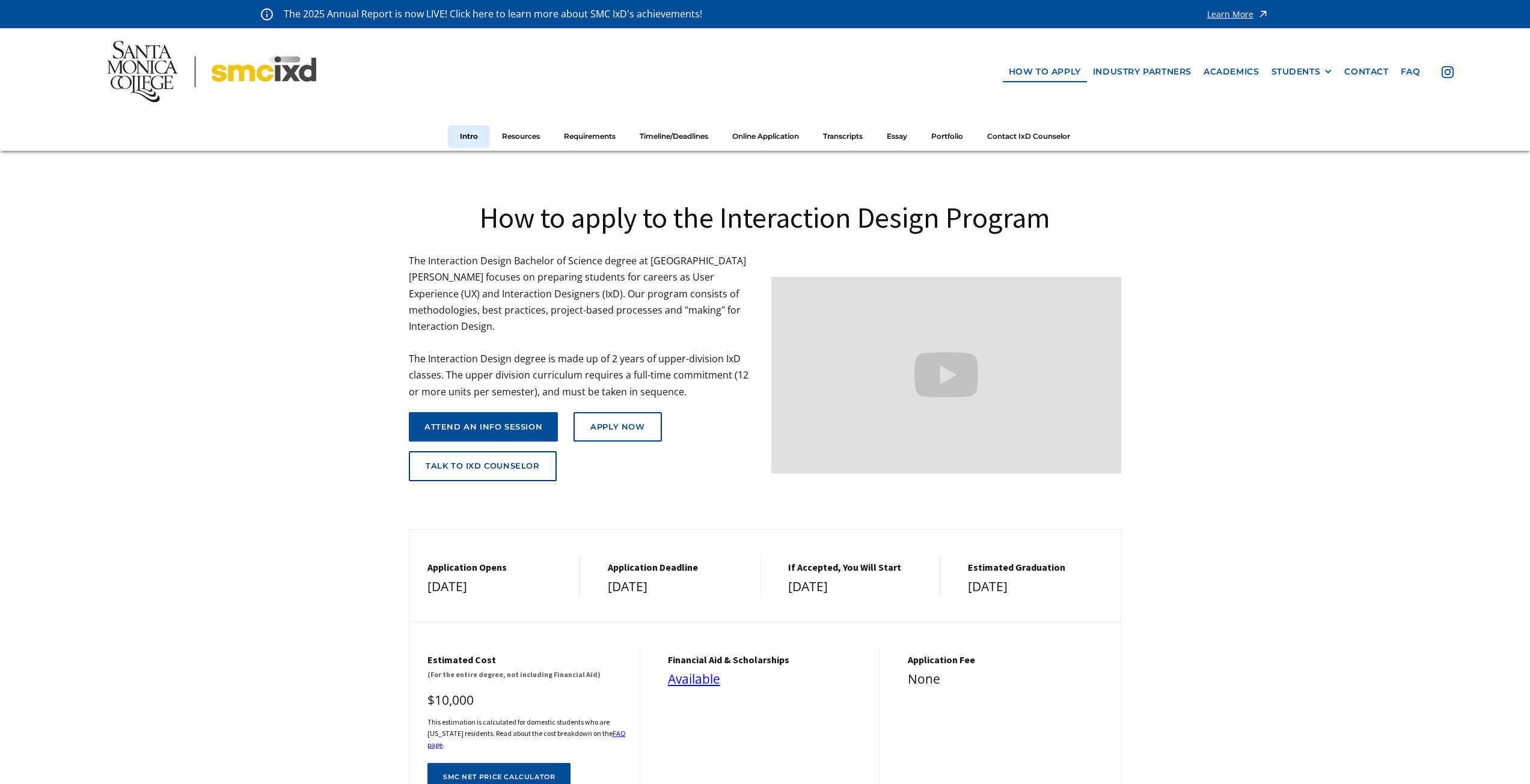
click at [545, 581] on div "[DATE]" at bounding box center [497, 587] width 140 height 22
click at [595, 557] on div "Application Deadline [DATE]" at bounding box center [675, 576] width 171 height 44
drag, startPoint x: 605, startPoint y: 552, endPoint x: 704, endPoint y: 575, distance: 101.6
click at [704, 575] on div "Application Deadline [DATE]" at bounding box center [675, 576] width 171 height 44
click at [660, 576] on div "[DATE]" at bounding box center [678, 587] width 140 height 22
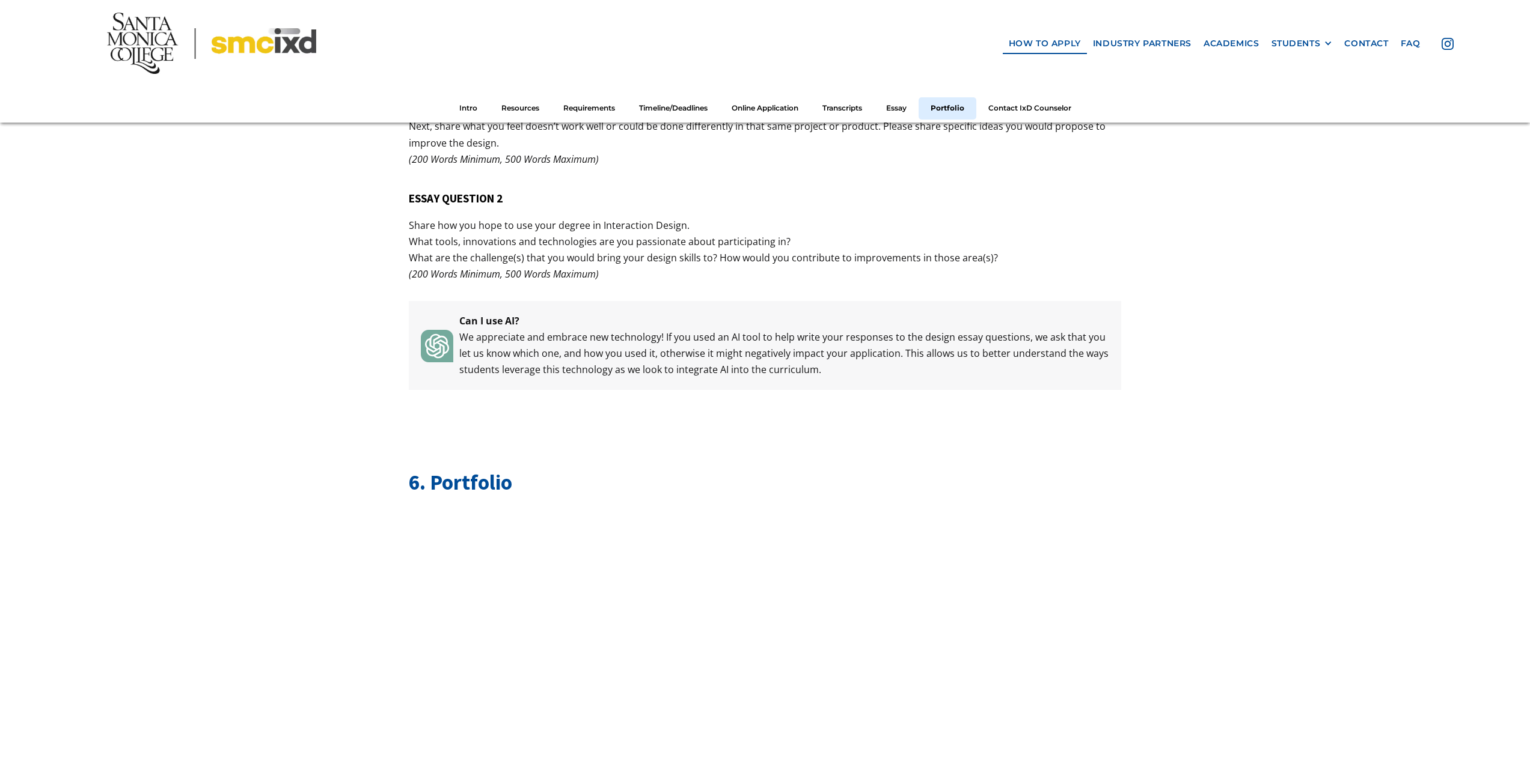
scroll to position [5047, 0]
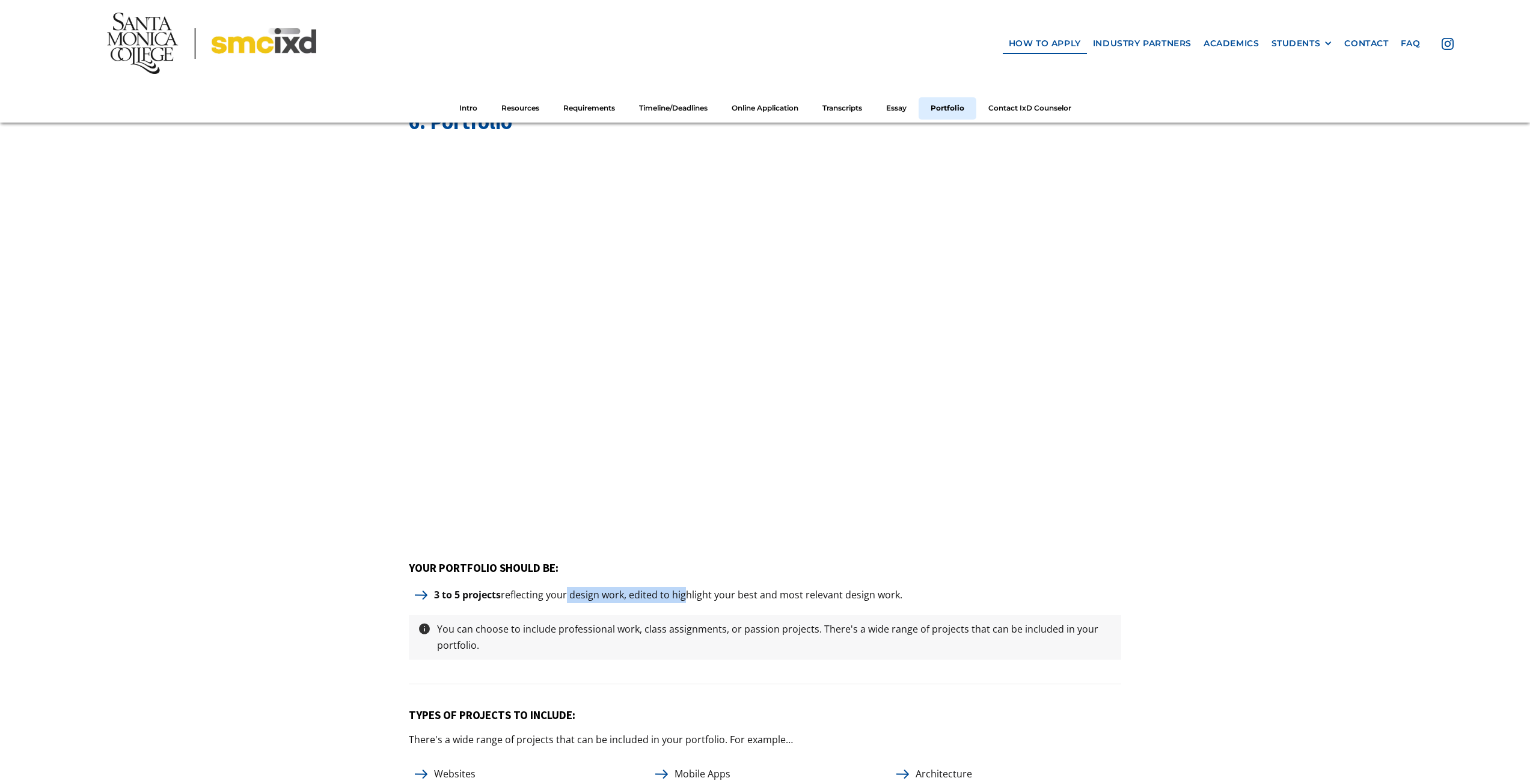
drag, startPoint x: 579, startPoint y: 585, endPoint x: 682, endPoint y: 582, distance: 103.0
click at [682, 587] on p "3 to 5 projects reflecting your design work, edited to highlight your best and …" at bounding box center [668, 595] width 480 height 16
click at [586, 578] on div "YOUR PORTFOLIO SHOULD BE: 3 to 5 projects reflecting your design work, edited t…" at bounding box center [764, 623] width 712 height 123
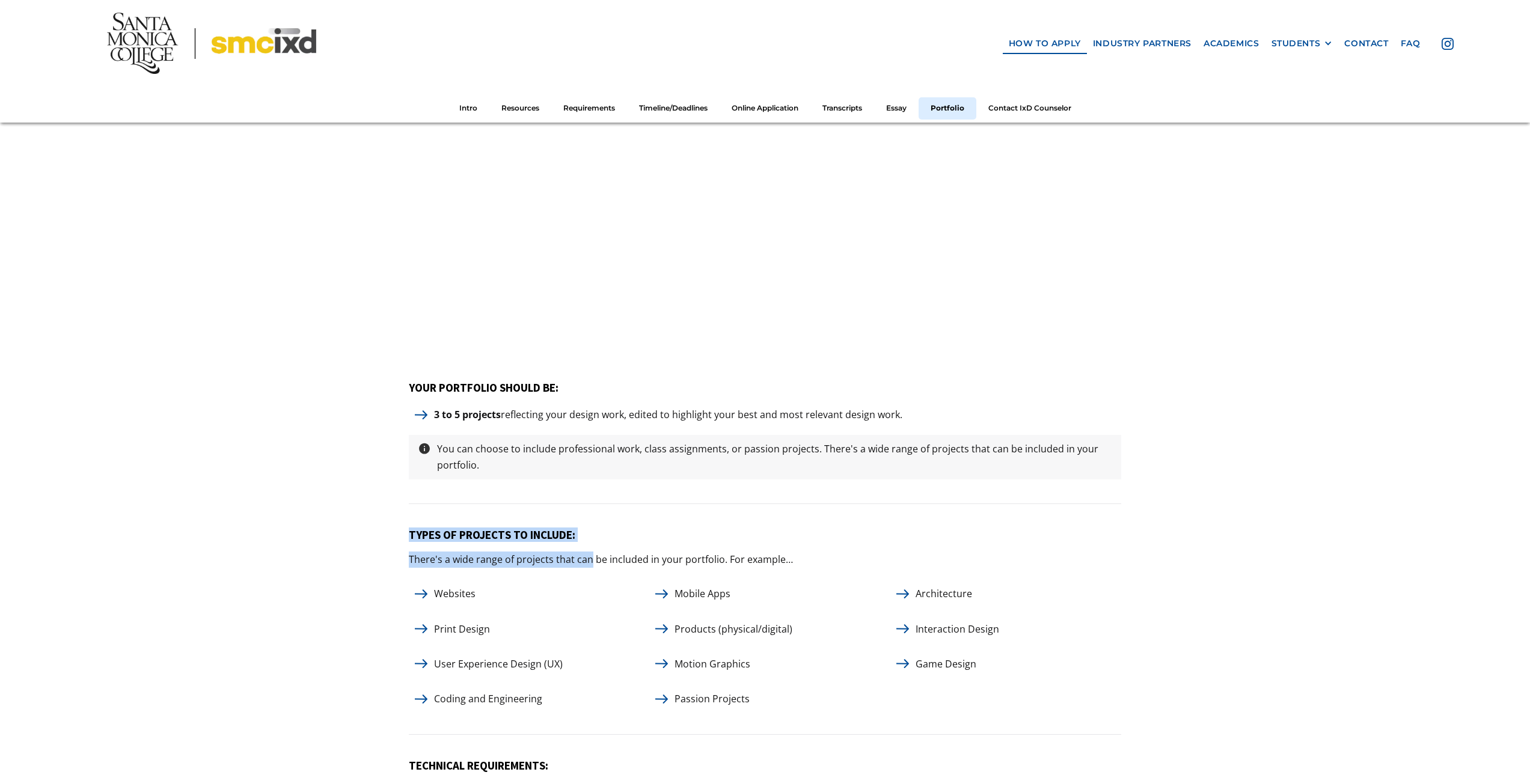
drag, startPoint x: 417, startPoint y: 529, endPoint x: 588, endPoint y: 561, distance: 174.0
click at [588, 561] on p "There's a wide range of projects that can be included in your portfolio. For ex…" at bounding box center [600, 559] width 384 height 16
click at [543, 554] on p "There's a wide range of projects that can be included in your portfolio. For ex…" at bounding box center [600, 559] width 384 height 16
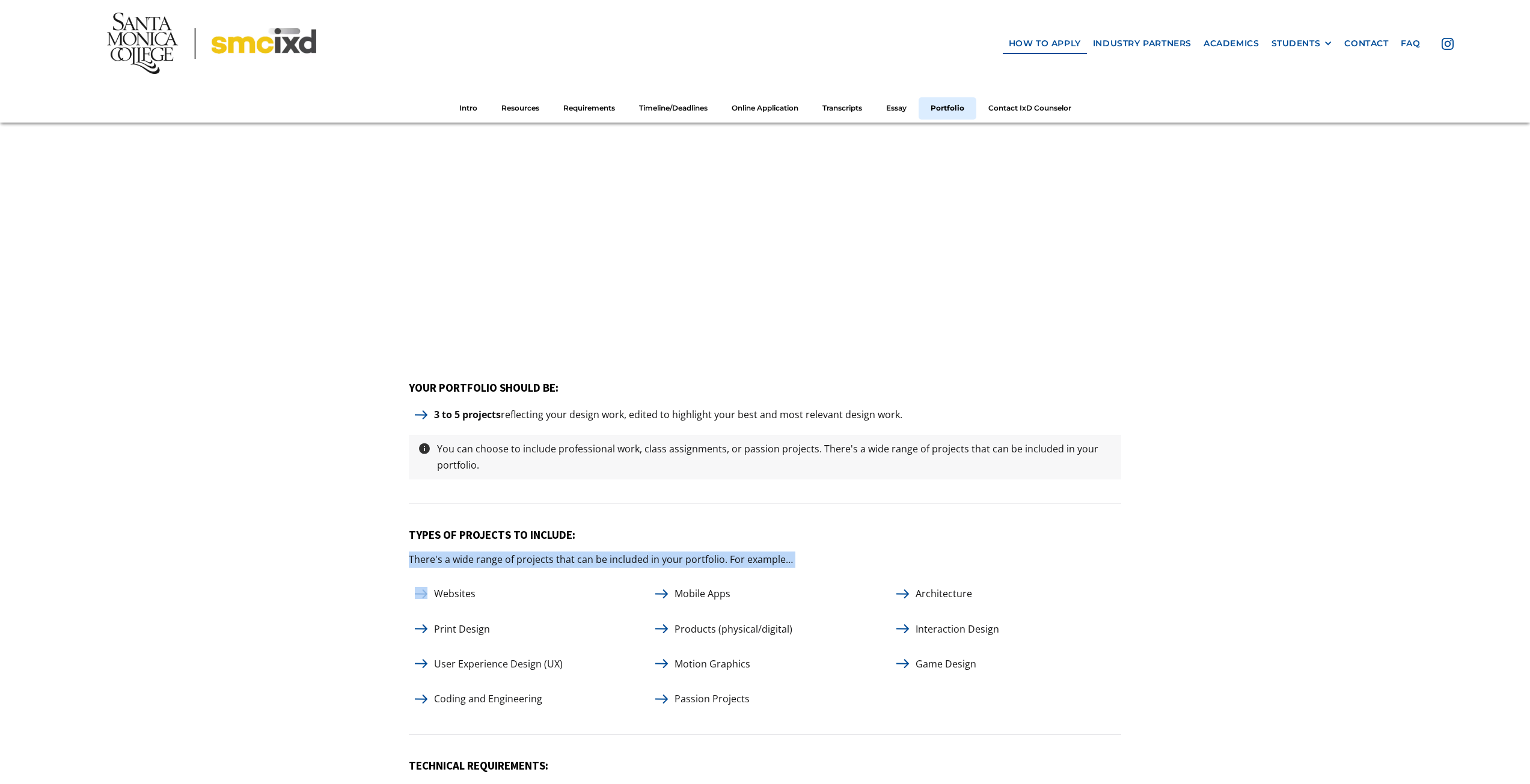
click at [543, 554] on p "There's a wide range of projects that can be included in your portfolio. For ex…" at bounding box center [600, 559] width 384 height 16
click at [518, 530] on h5 "TYPES OF PROJECTS TO INCLUDE:" at bounding box center [764, 535] width 712 height 14
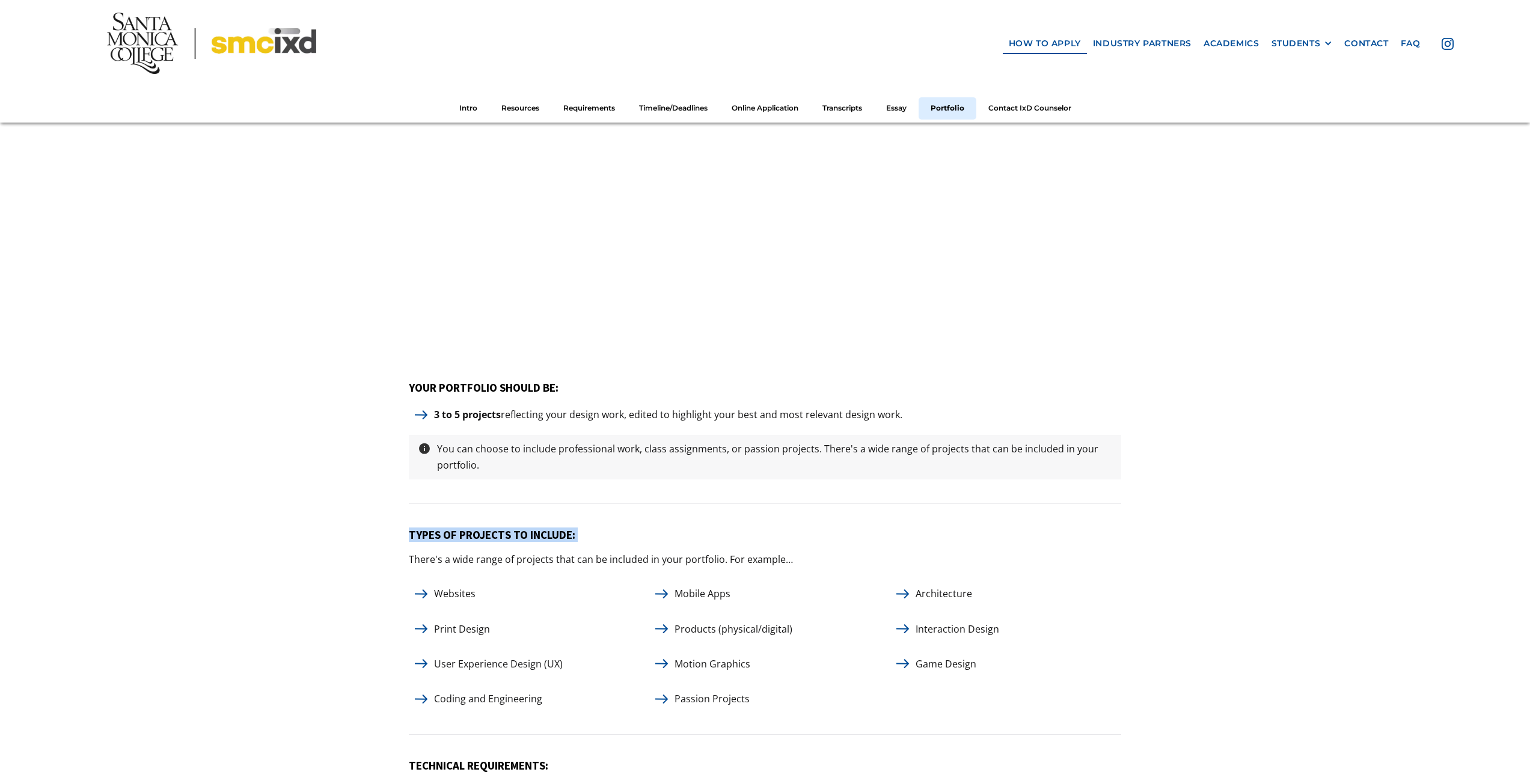
click at [518, 530] on h5 "TYPES OF PROJECTS TO INCLUDE:" at bounding box center [764, 535] width 712 height 14
click at [520, 530] on h5 "TYPES OF PROJECTS TO INCLUDE:" at bounding box center [764, 535] width 712 height 14
click at [532, 552] on p "There's a wide range of projects that can be included in your portfolio. For ex…" at bounding box center [600, 559] width 384 height 16
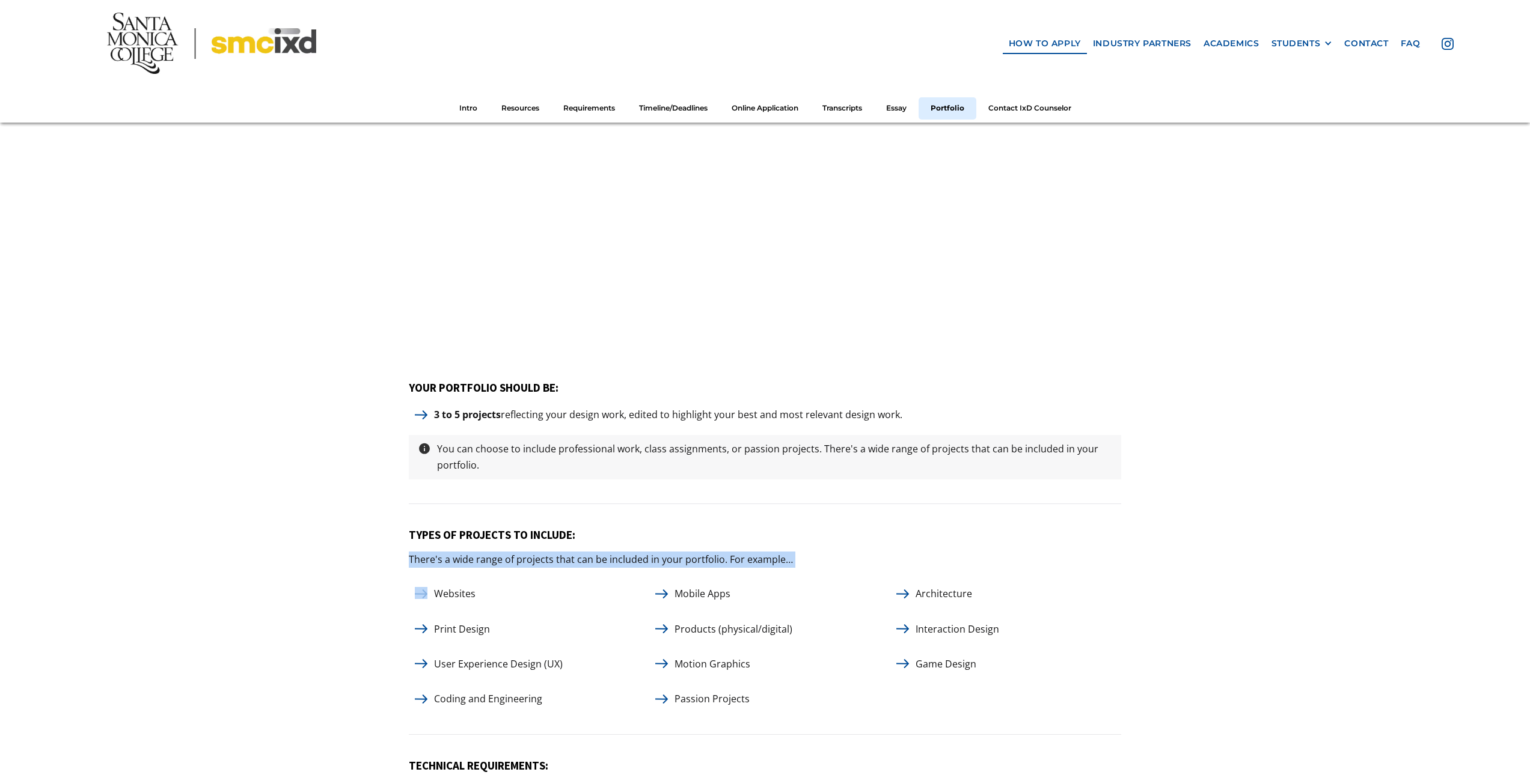
click at [532, 552] on p "There's a wide range of projects that can be included in your portfolio. For ex…" at bounding box center [600, 559] width 384 height 16
click at [531, 552] on p "There's a wide range of projects that can be included in your portfolio. For ex…" at bounding box center [600, 559] width 384 height 16
click at [529, 544] on div "TYPES OF PROJECTS TO INCLUDE: There's a wide range of projects that can be incl…" at bounding box center [764, 631] width 712 height 207
click at [526, 540] on div "TYPES OF PROJECTS TO INCLUDE: There's a wide range of projects that can be incl…" at bounding box center [764, 631] width 712 height 207
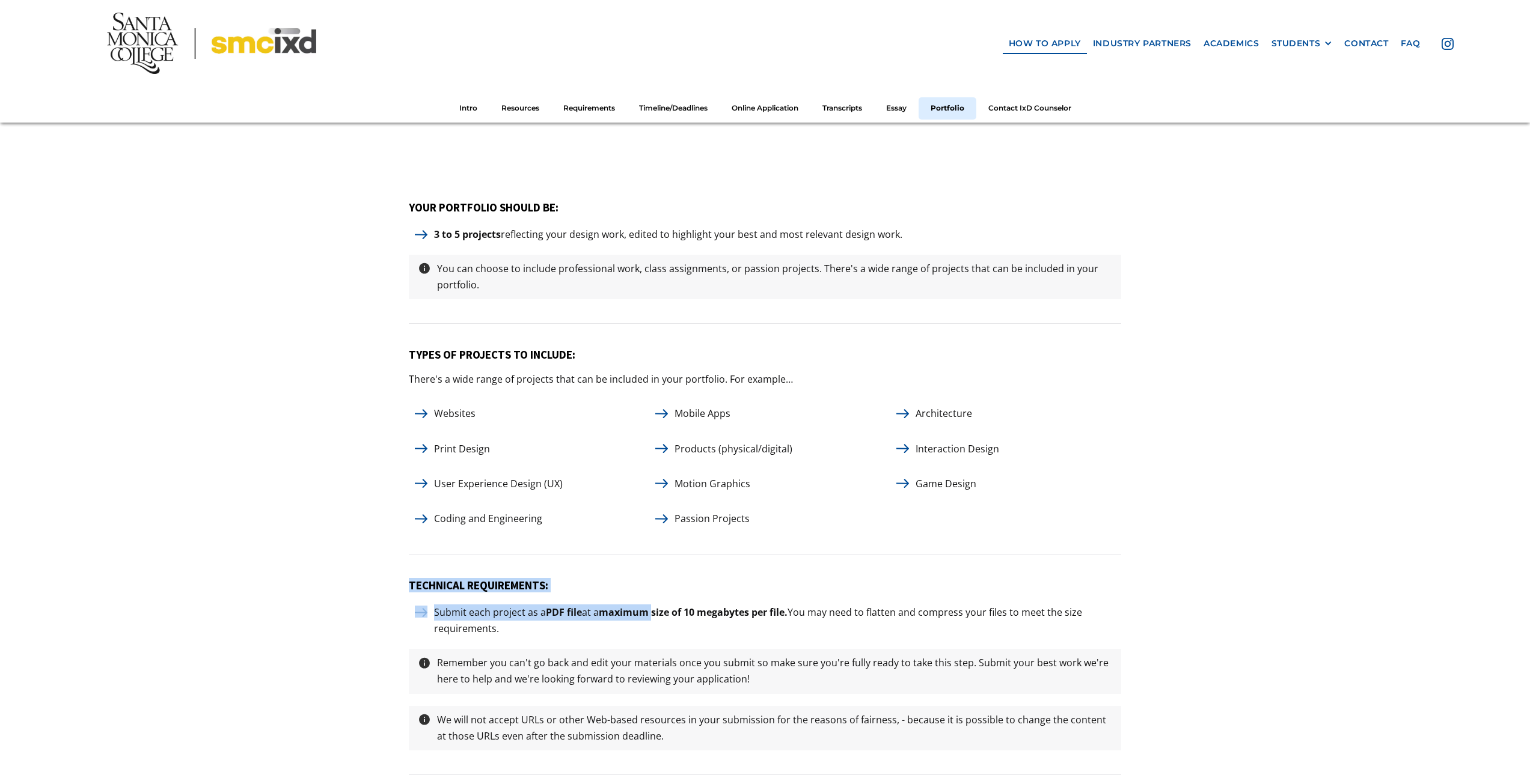
drag, startPoint x: 406, startPoint y: 584, endPoint x: 654, endPoint y: 607, distance: 249.1
click at [650, 606] on strong "maximum size of 10 megabytes per file." at bounding box center [693, 612] width 189 height 13
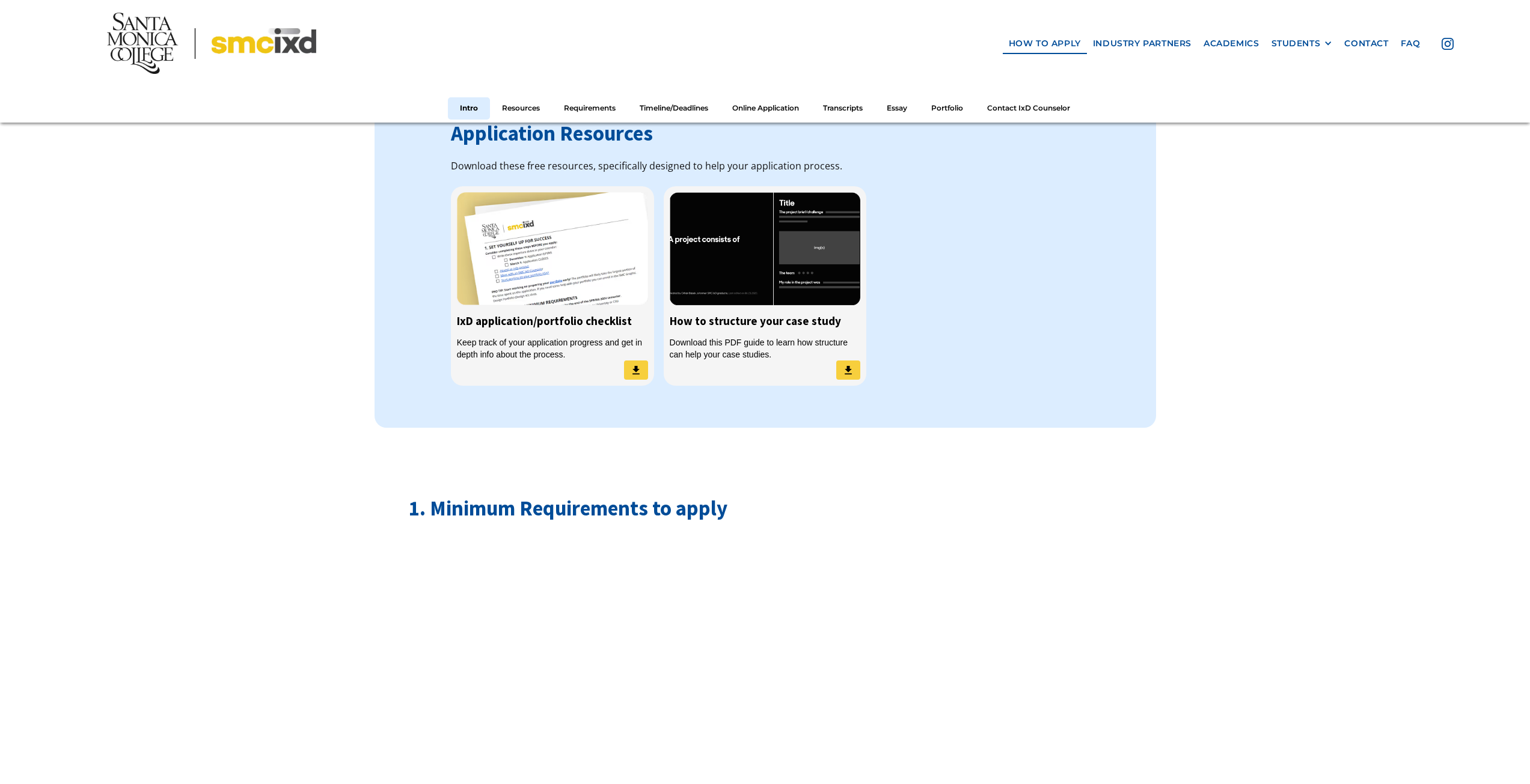
scroll to position [0, 0]
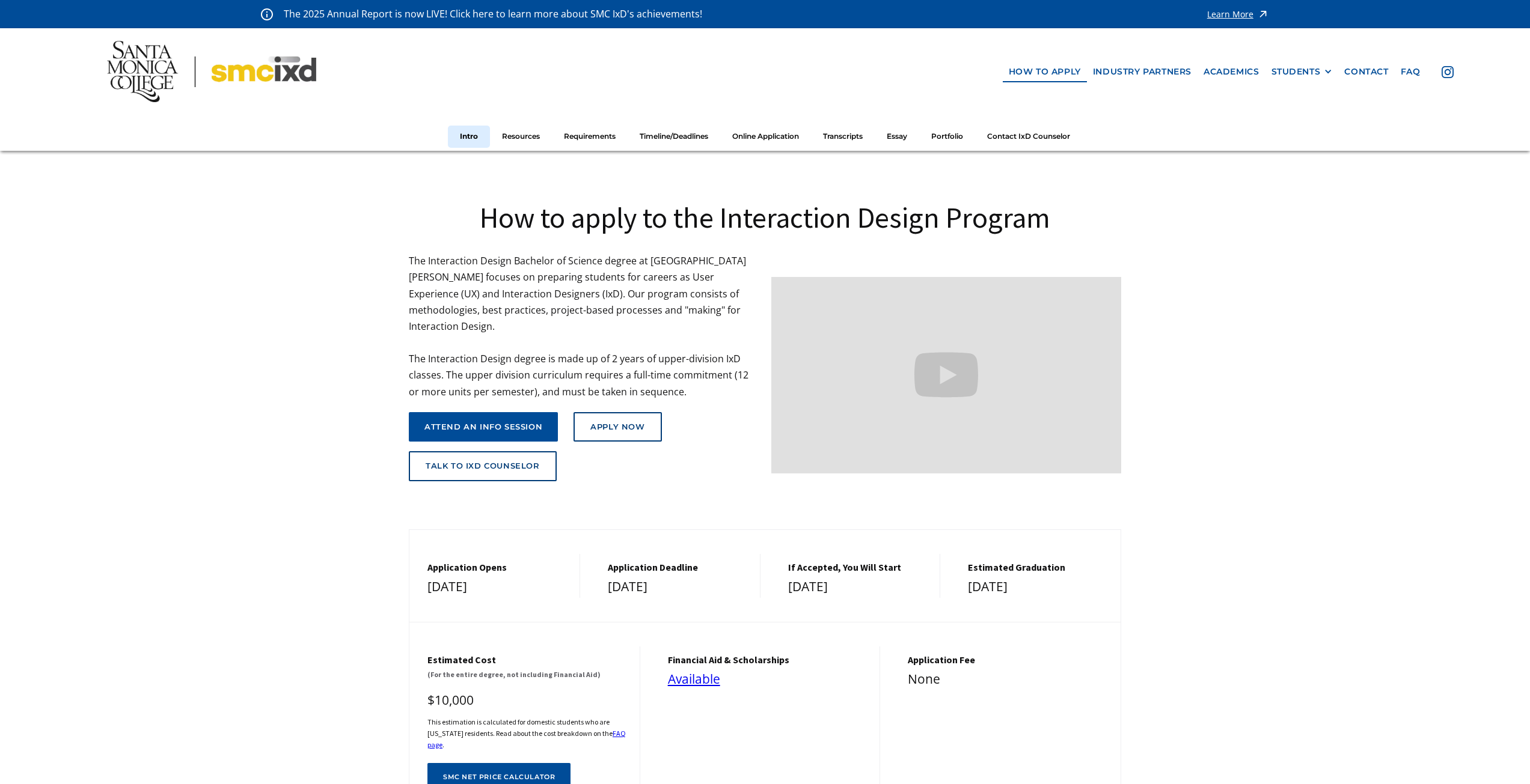
drag, startPoint x: 287, startPoint y: 527, endPoint x: 213, endPoint y: 343, distance: 198.3
drag, startPoint x: 266, startPoint y: 387, endPoint x: 157, endPoint y: 177, distance: 236.6
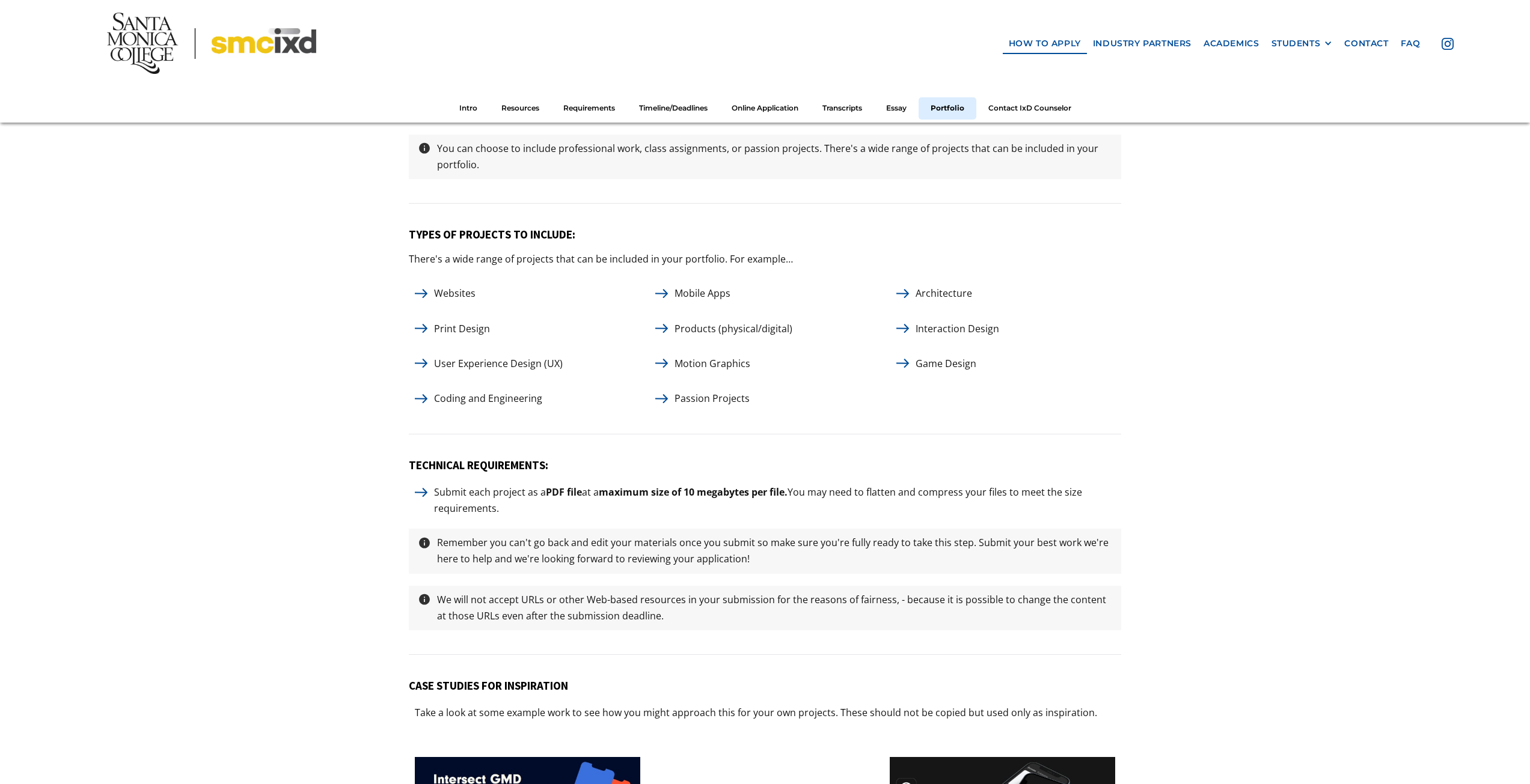
scroll to position [5589, 0]
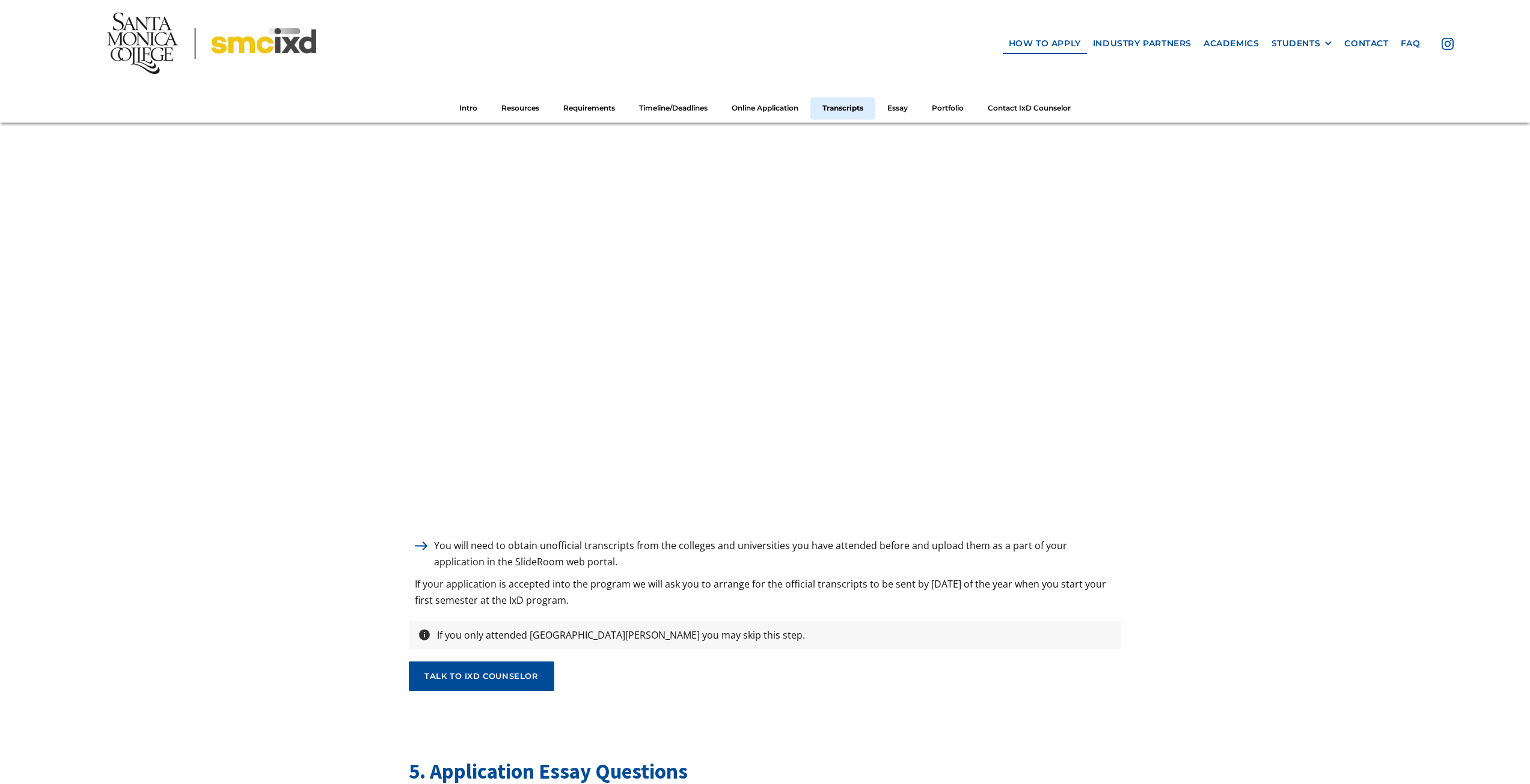
drag, startPoint x: 321, startPoint y: 514, endPoint x: 264, endPoint y: 344, distance: 179.3
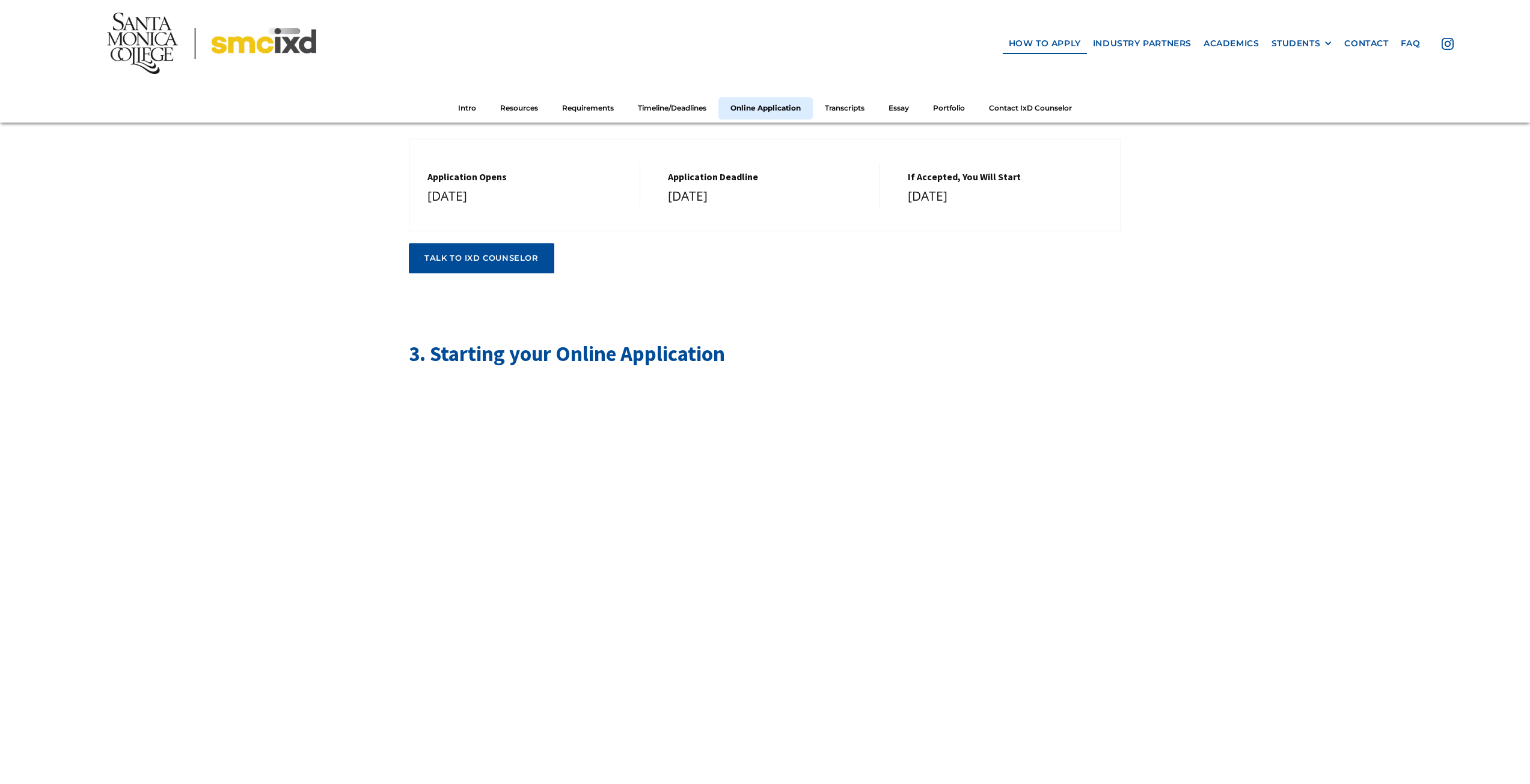
scroll to position [2347, 0]
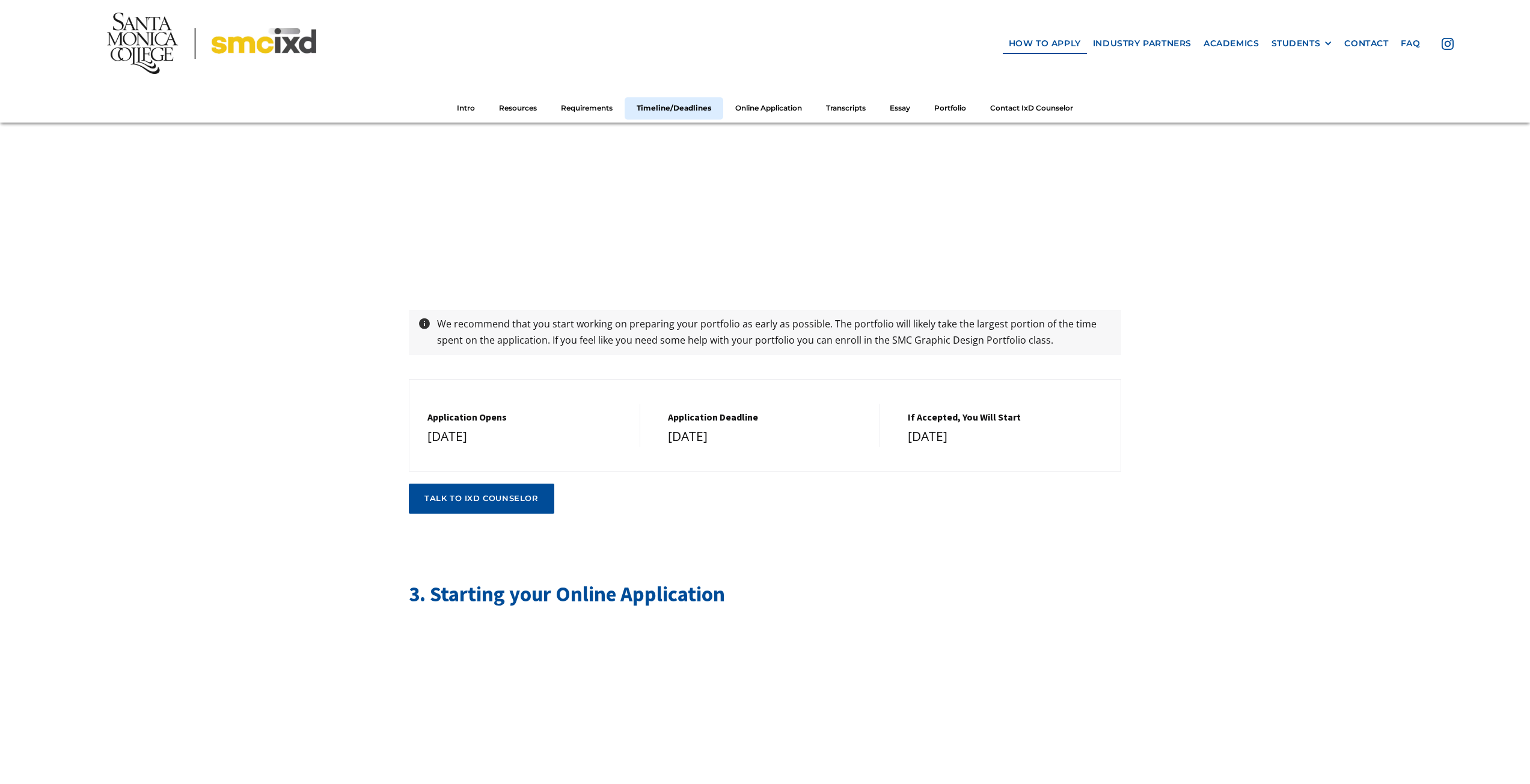
drag, startPoint x: 658, startPoint y: 411, endPoint x: 731, endPoint y: 430, distance: 75.4
click at [731, 430] on div "Application Deadline [DATE]" at bounding box center [766, 425] width 231 height 44
click at [731, 430] on div "[DATE]" at bounding box center [768, 437] width 200 height 22
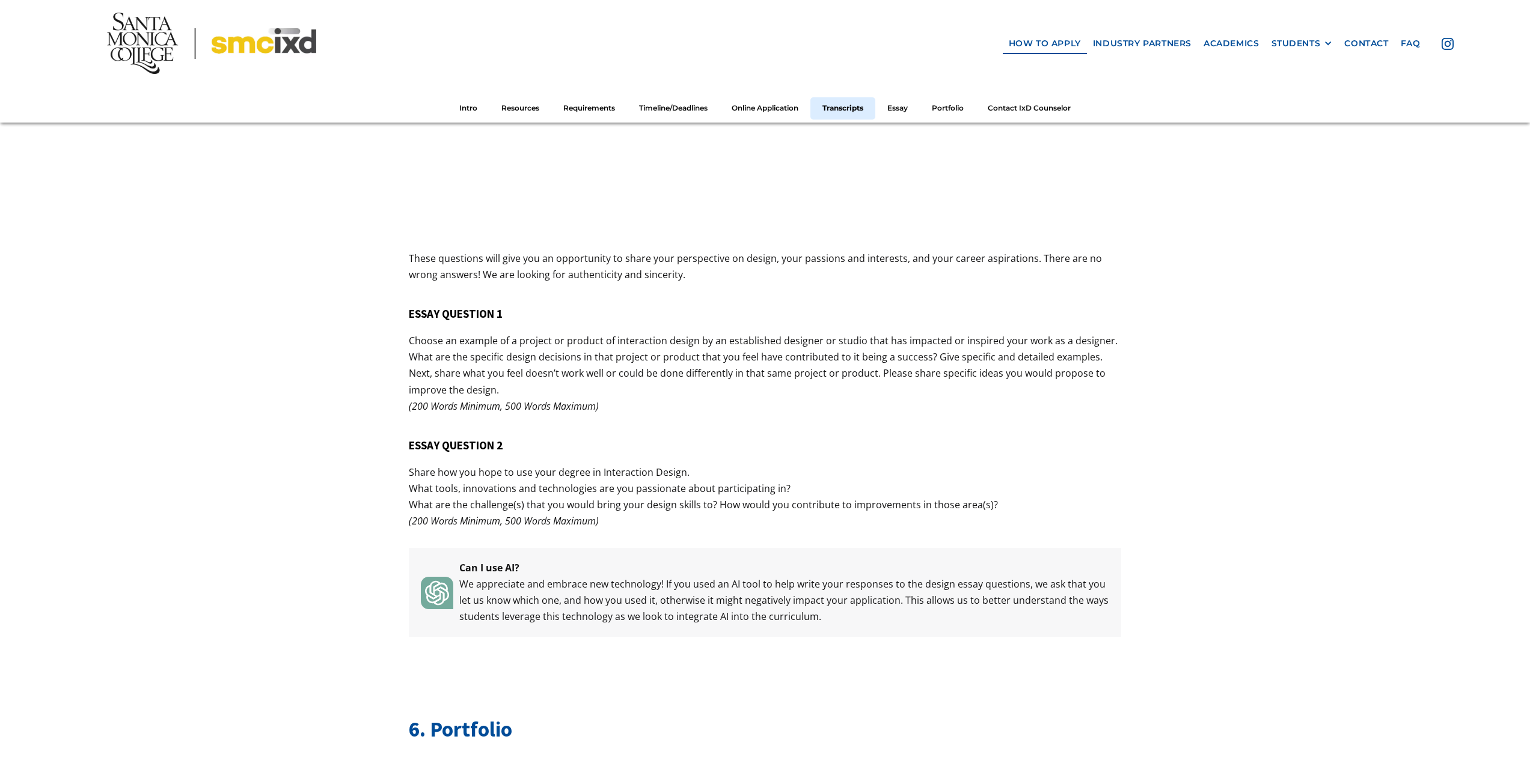
scroll to position [5336, 0]
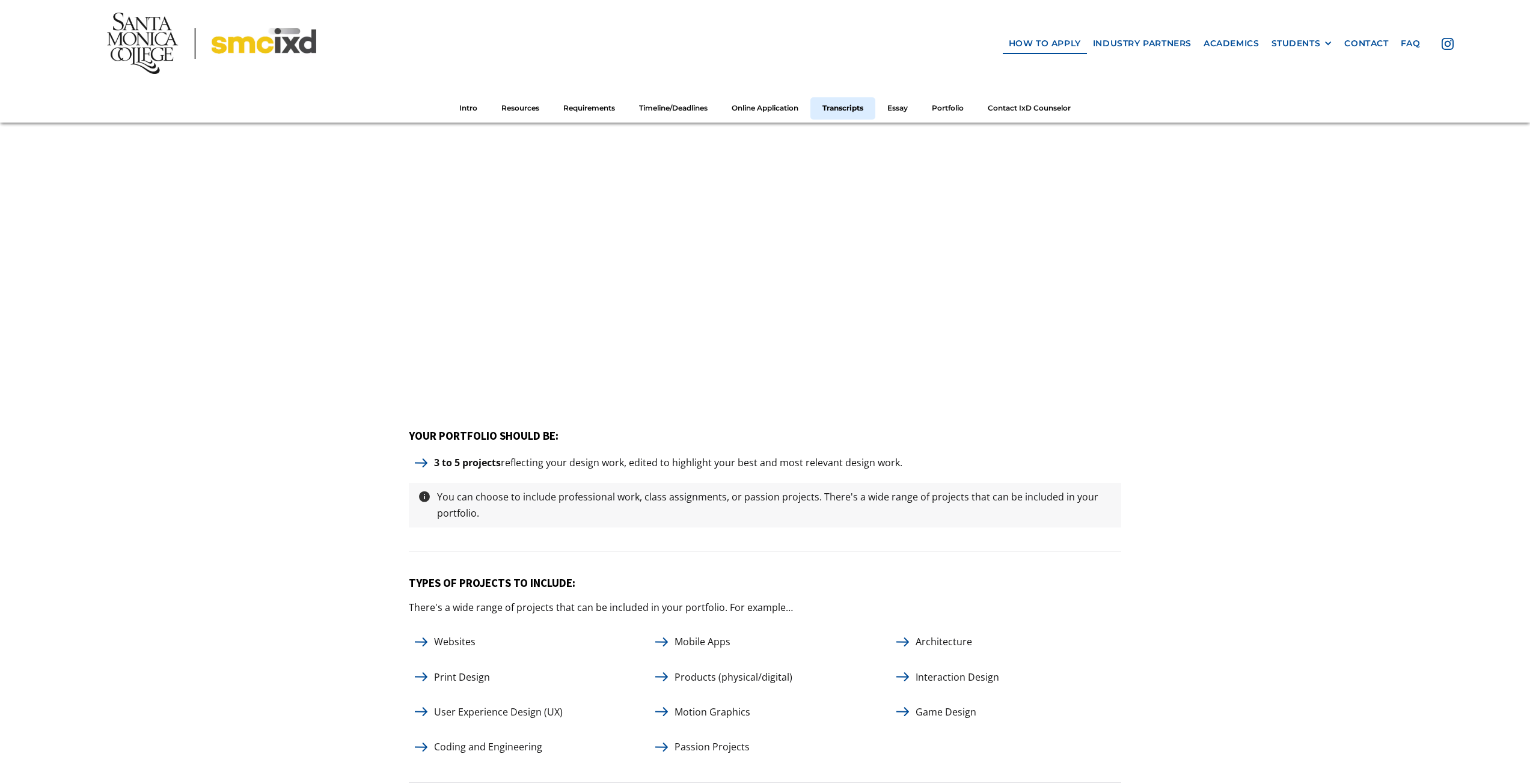
drag, startPoint x: 301, startPoint y: 278, endPoint x: 396, endPoint y: 468, distance: 212.4
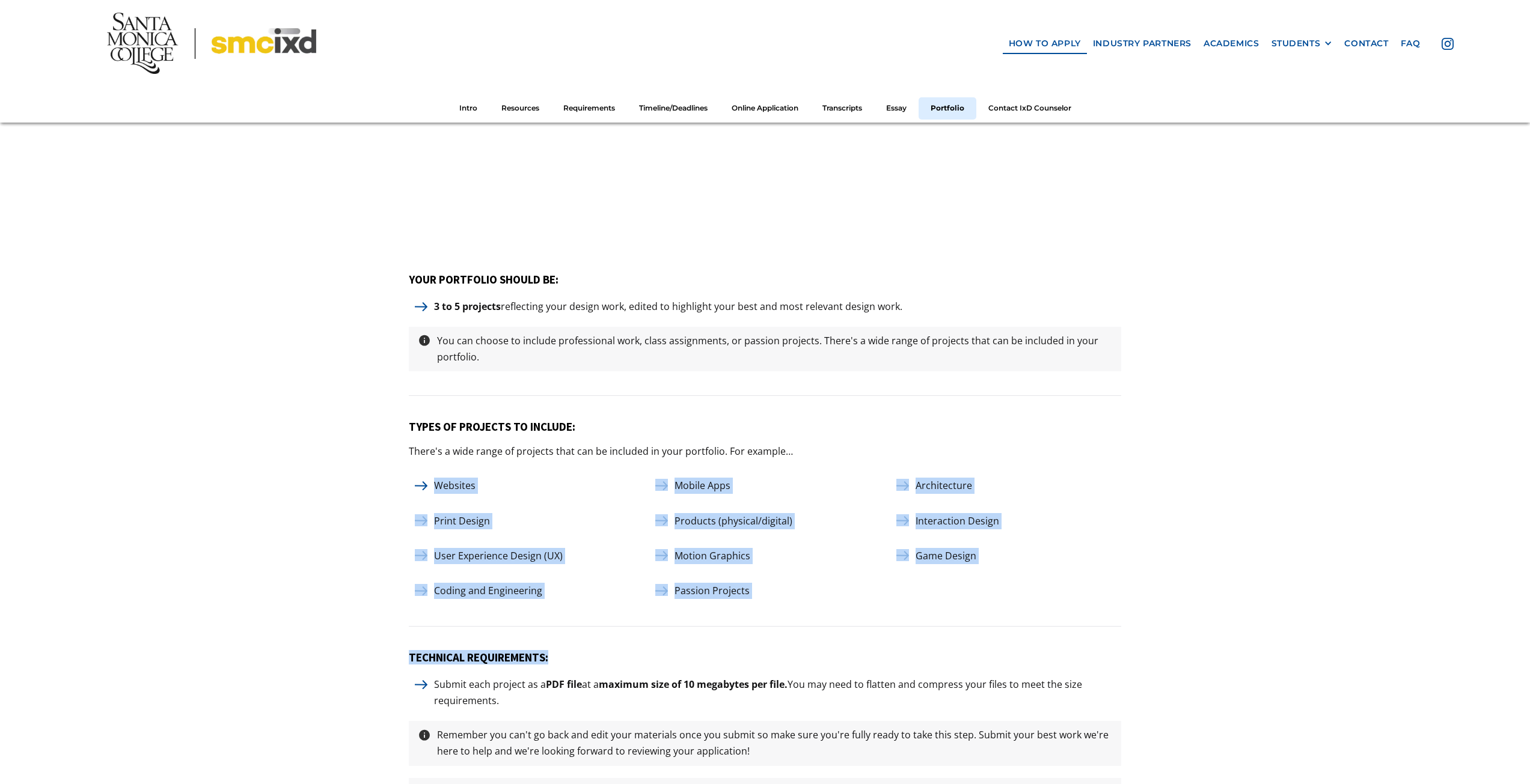
drag, startPoint x: 437, startPoint y: 479, endPoint x: 881, endPoint y: 622, distance: 466.5
click at [881, 622] on div "6. Portfolio YOUR PORTFOLIO SHOULD BE: 3 to 5 projects reflecting your design w…" at bounding box center [764, 498] width 712 height 1489
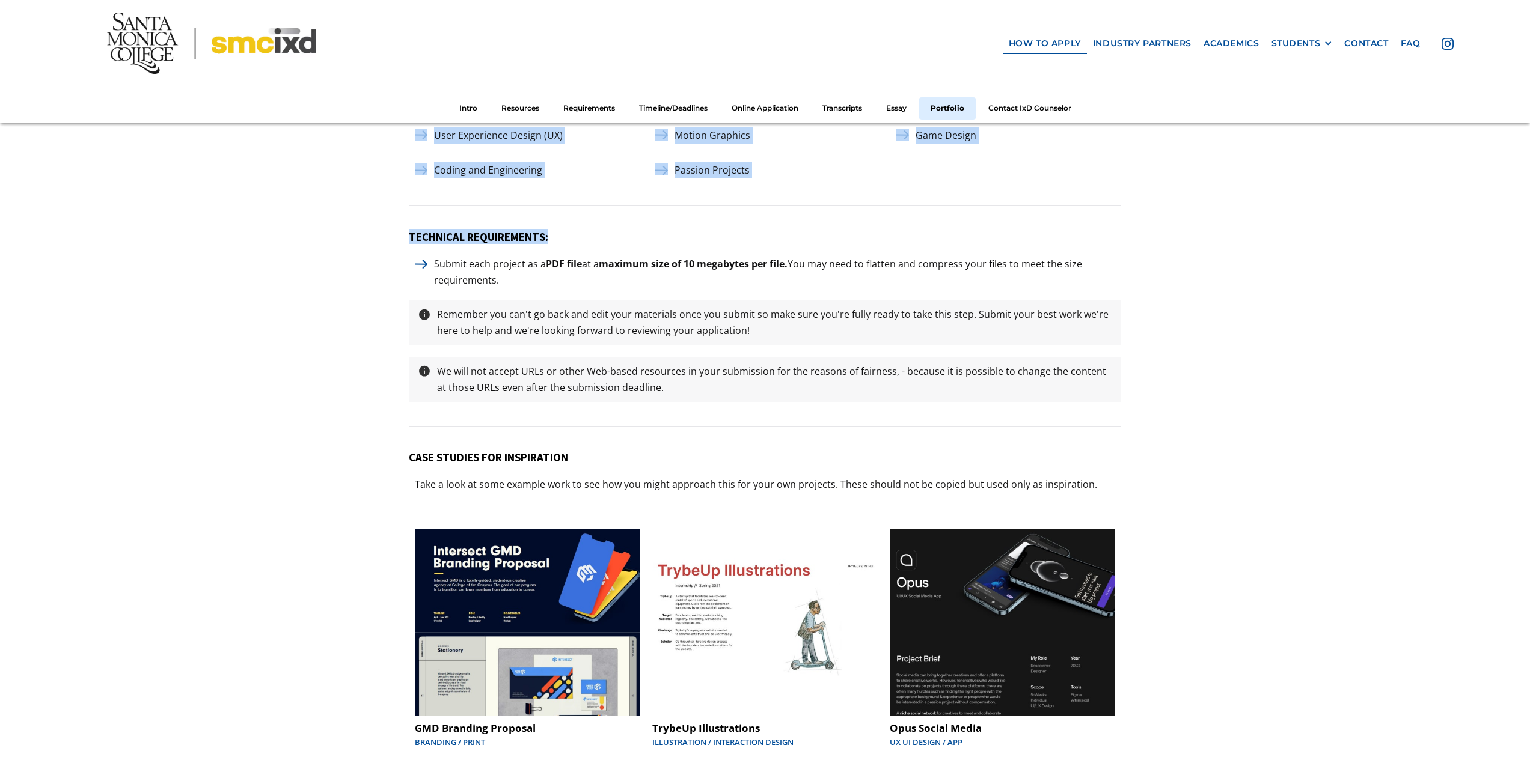
scroll to position [5997, 0]
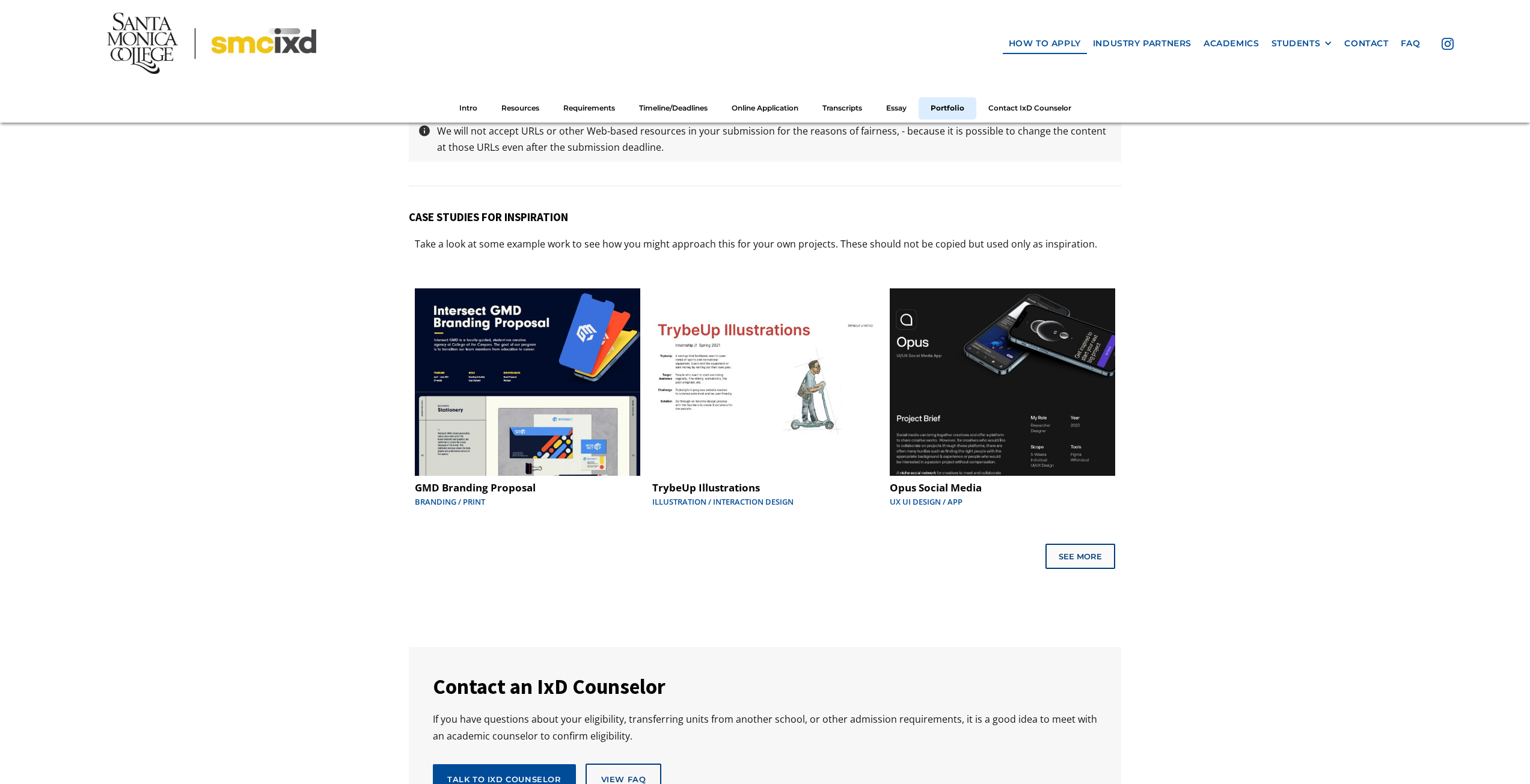
click at [1096, 556] on link "See More" at bounding box center [1081, 555] width 67 height 23
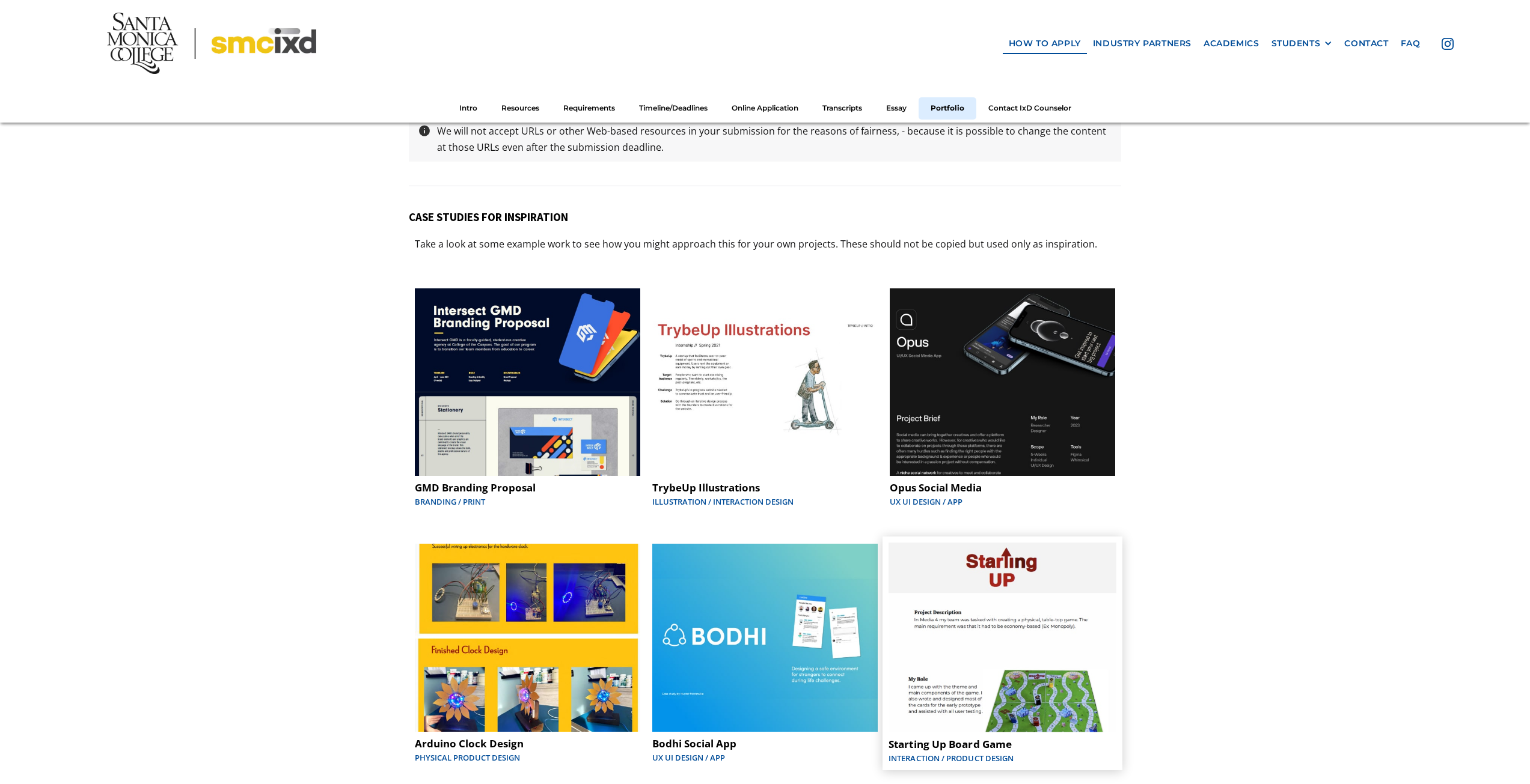
scroll to position [6237, 0]
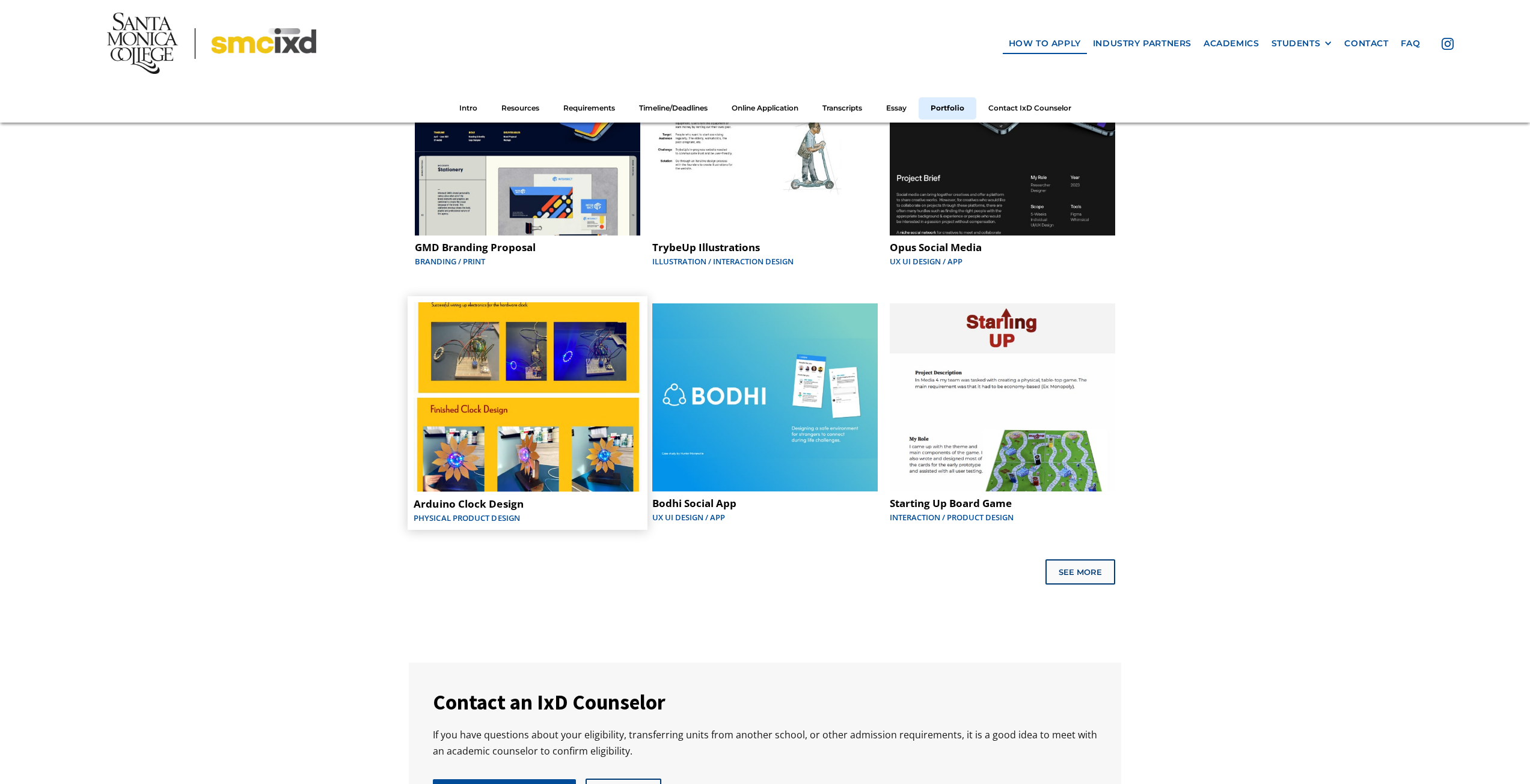
click at [588, 461] on img at bounding box center [527, 397] width 228 height 190
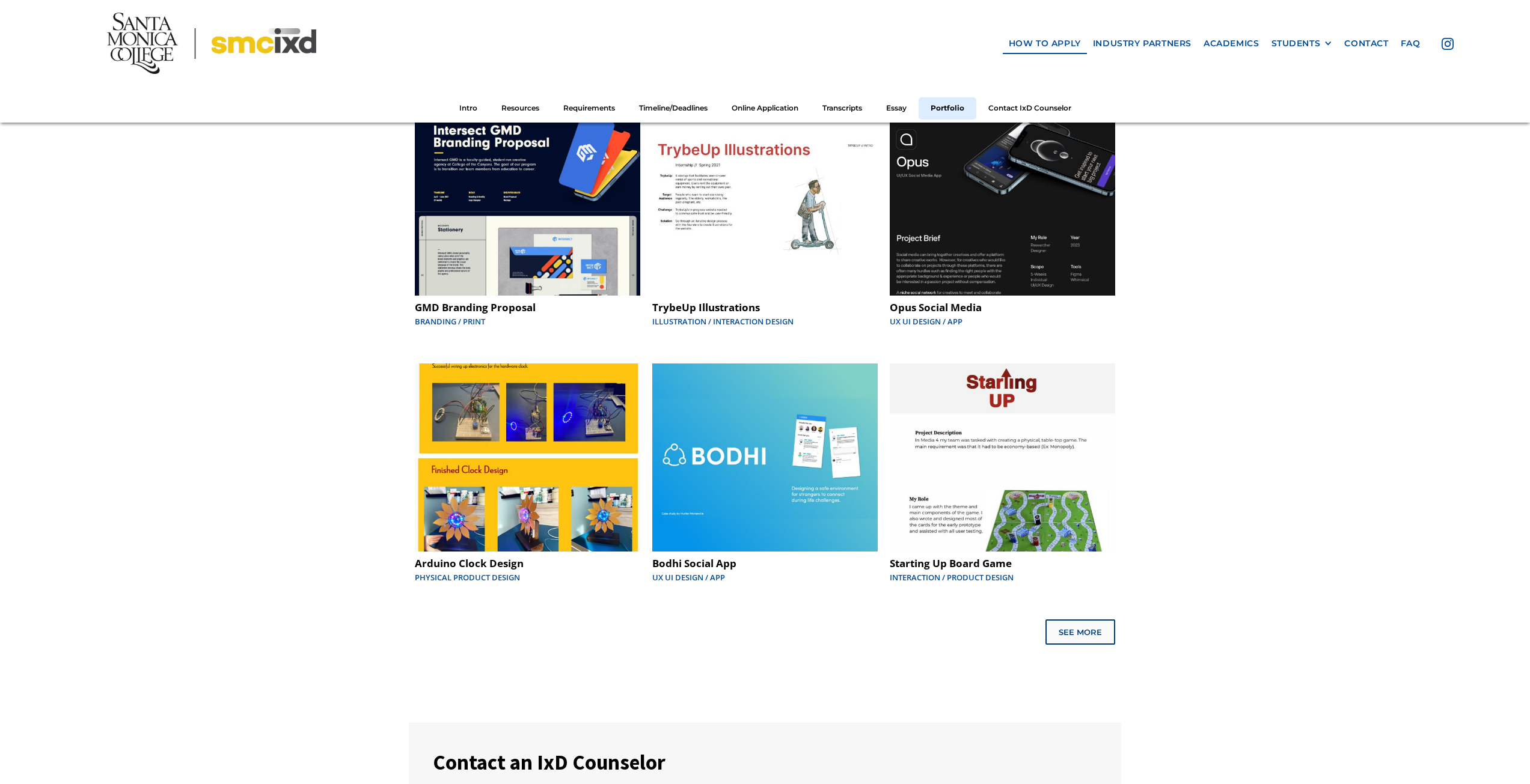
scroll to position [6117, 0]
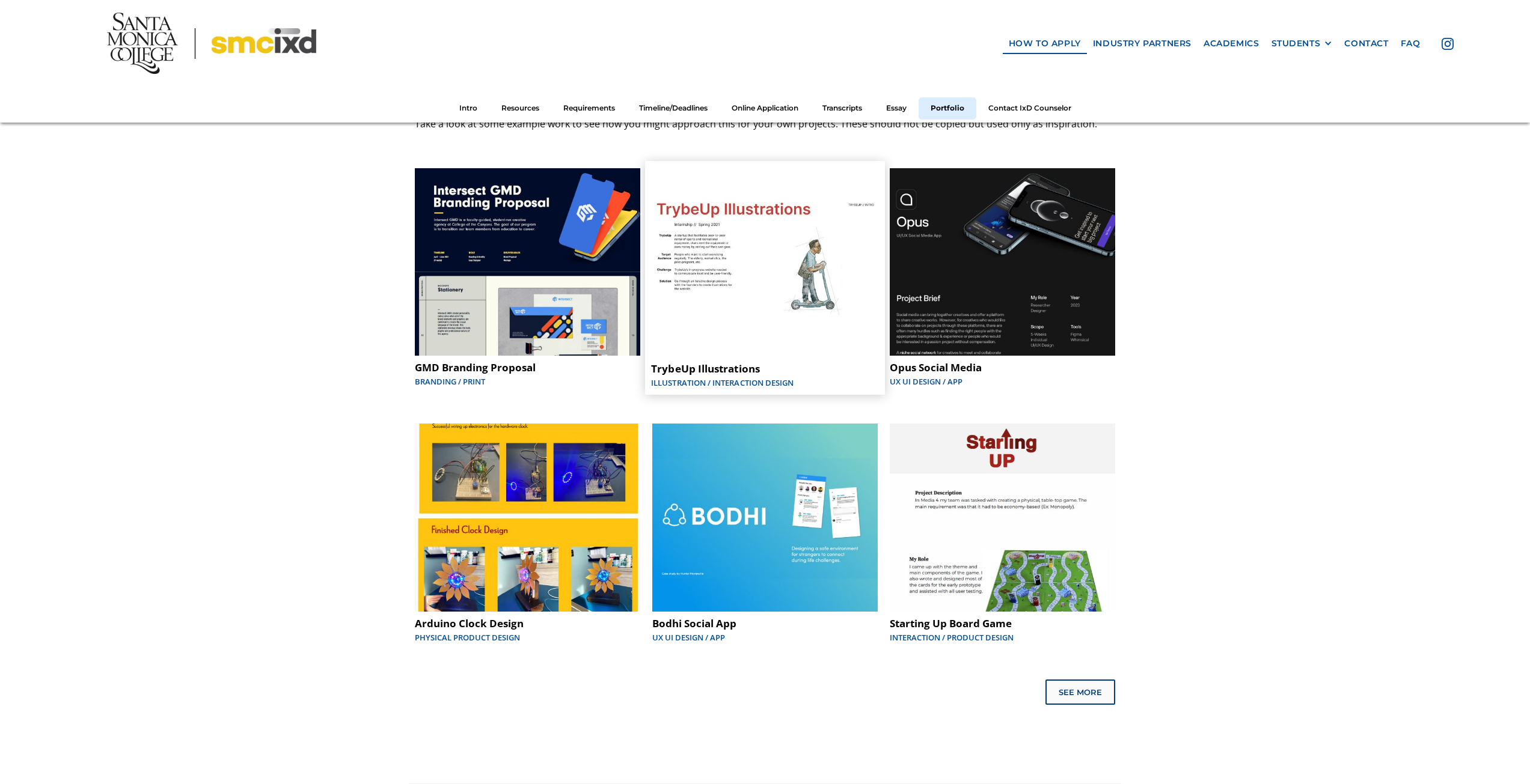
click at [753, 286] on img at bounding box center [764, 262] width 228 height 190
click at [741, 460] on img at bounding box center [764, 518] width 228 height 190
click at [449, 483] on img at bounding box center [527, 518] width 228 height 190
click at [1074, 691] on link "See More" at bounding box center [1081, 691] width 67 height 23
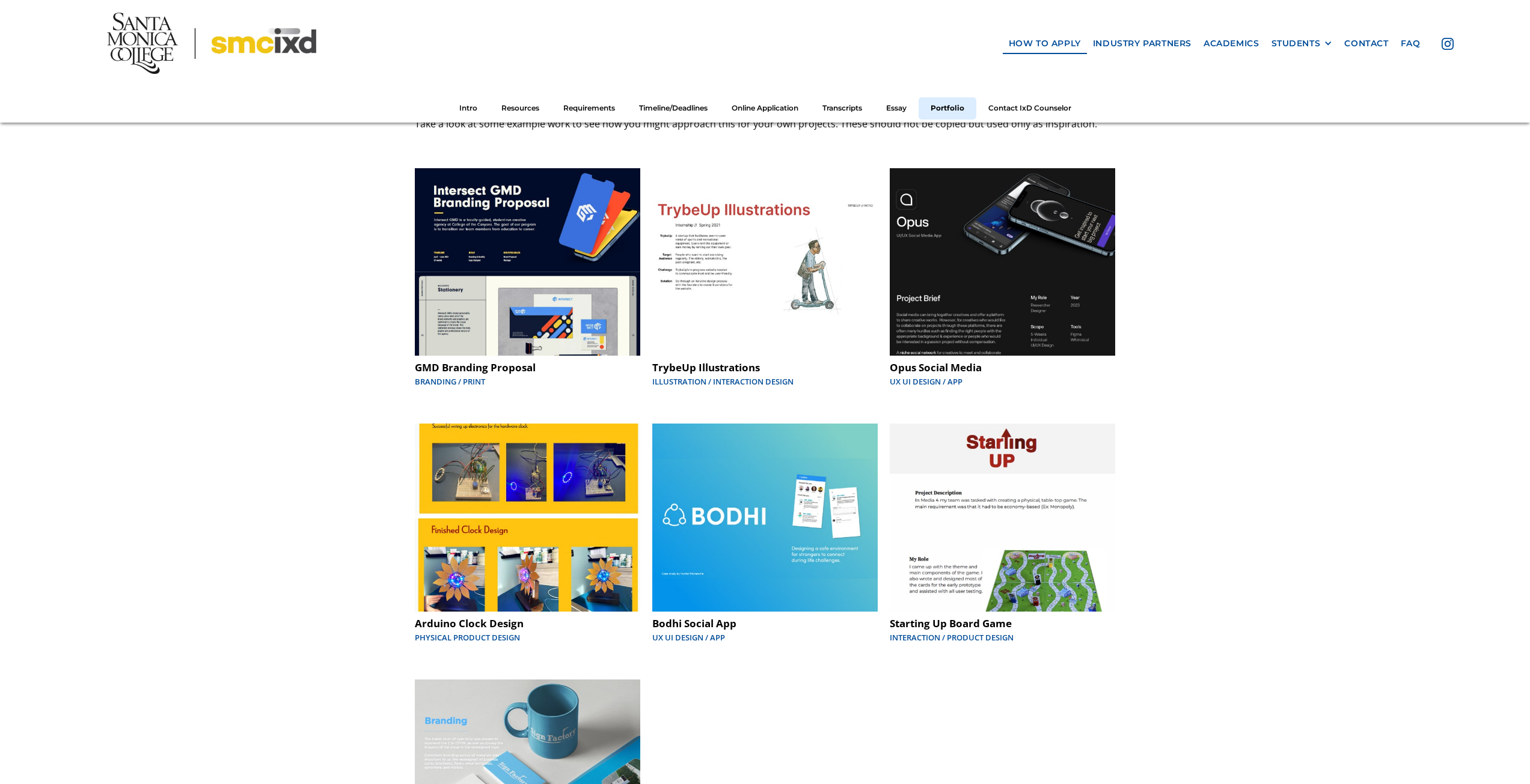
scroll to position [6358, 0]
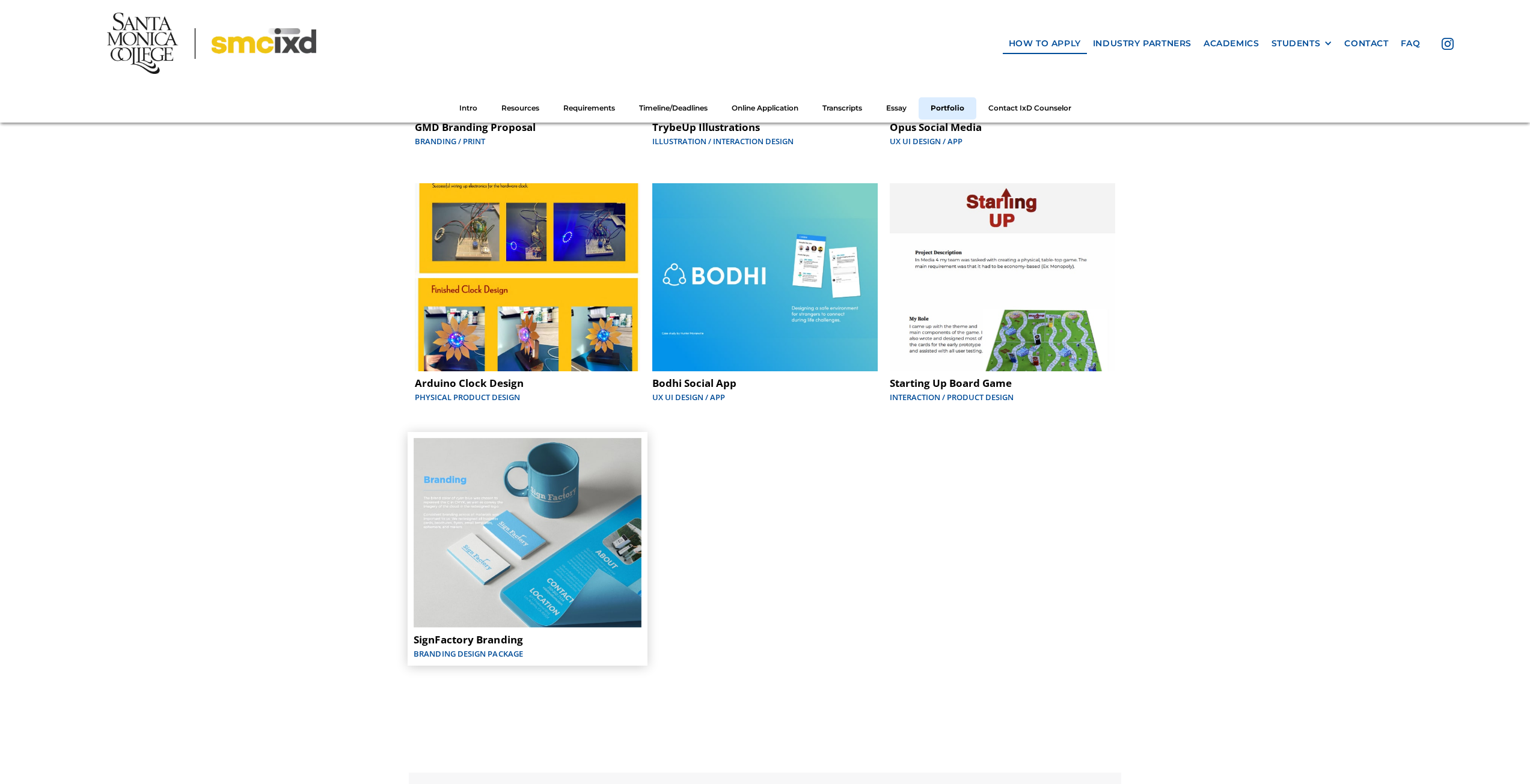
click at [578, 501] on img at bounding box center [527, 533] width 228 height 190
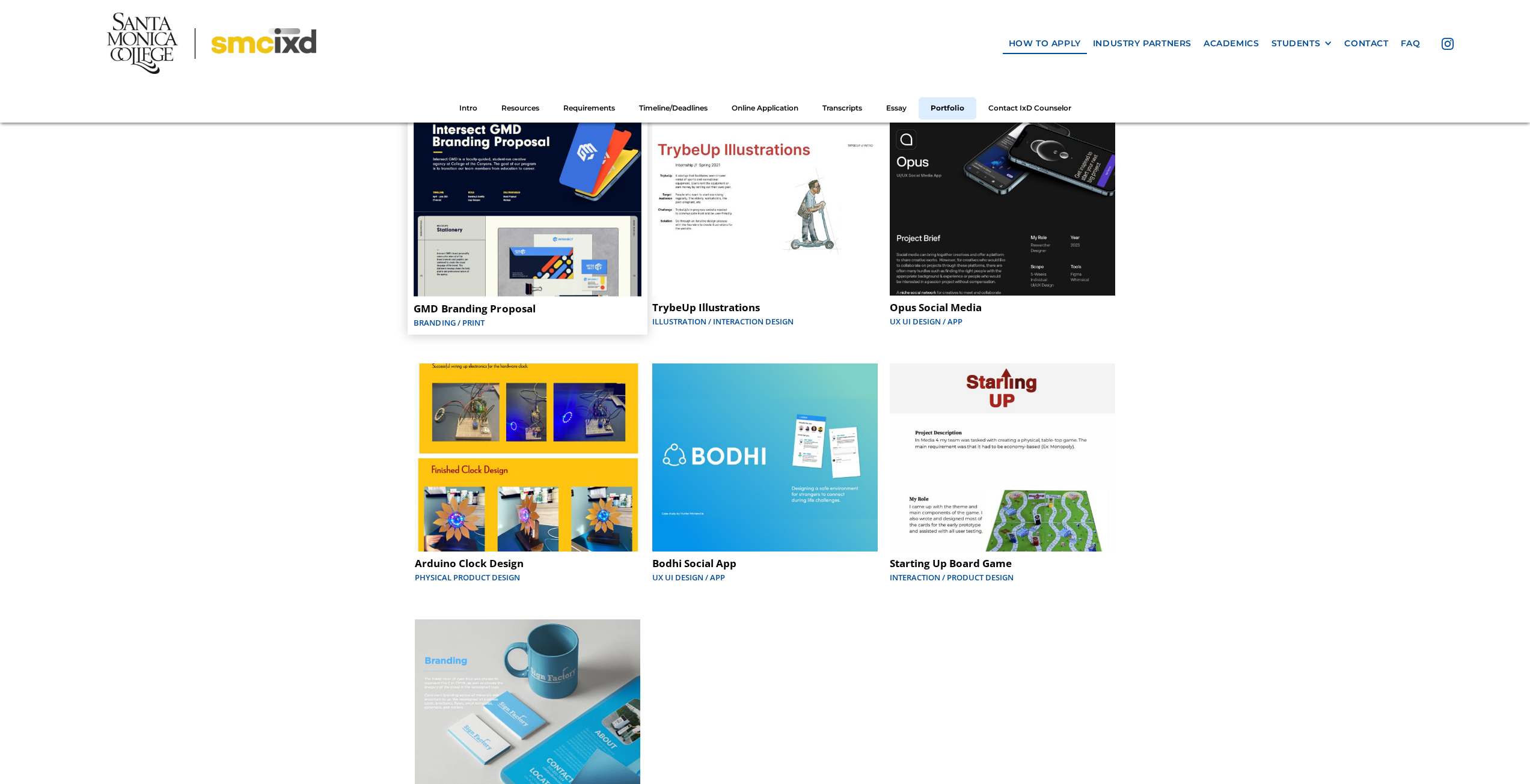
scroll to position [6057, 0]
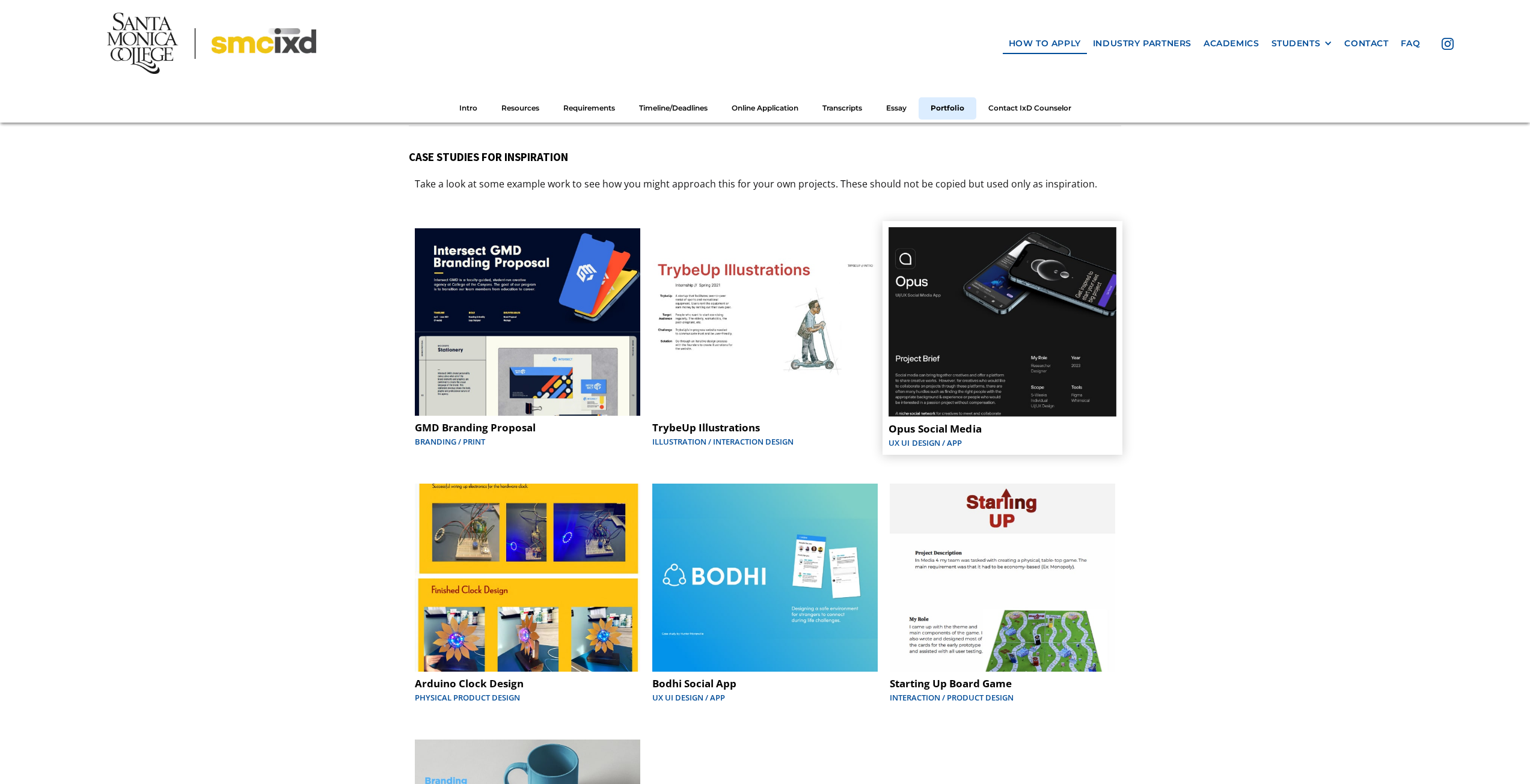
click at [992, 328] on img at bounding box center [1002, 322] width 228 height 190
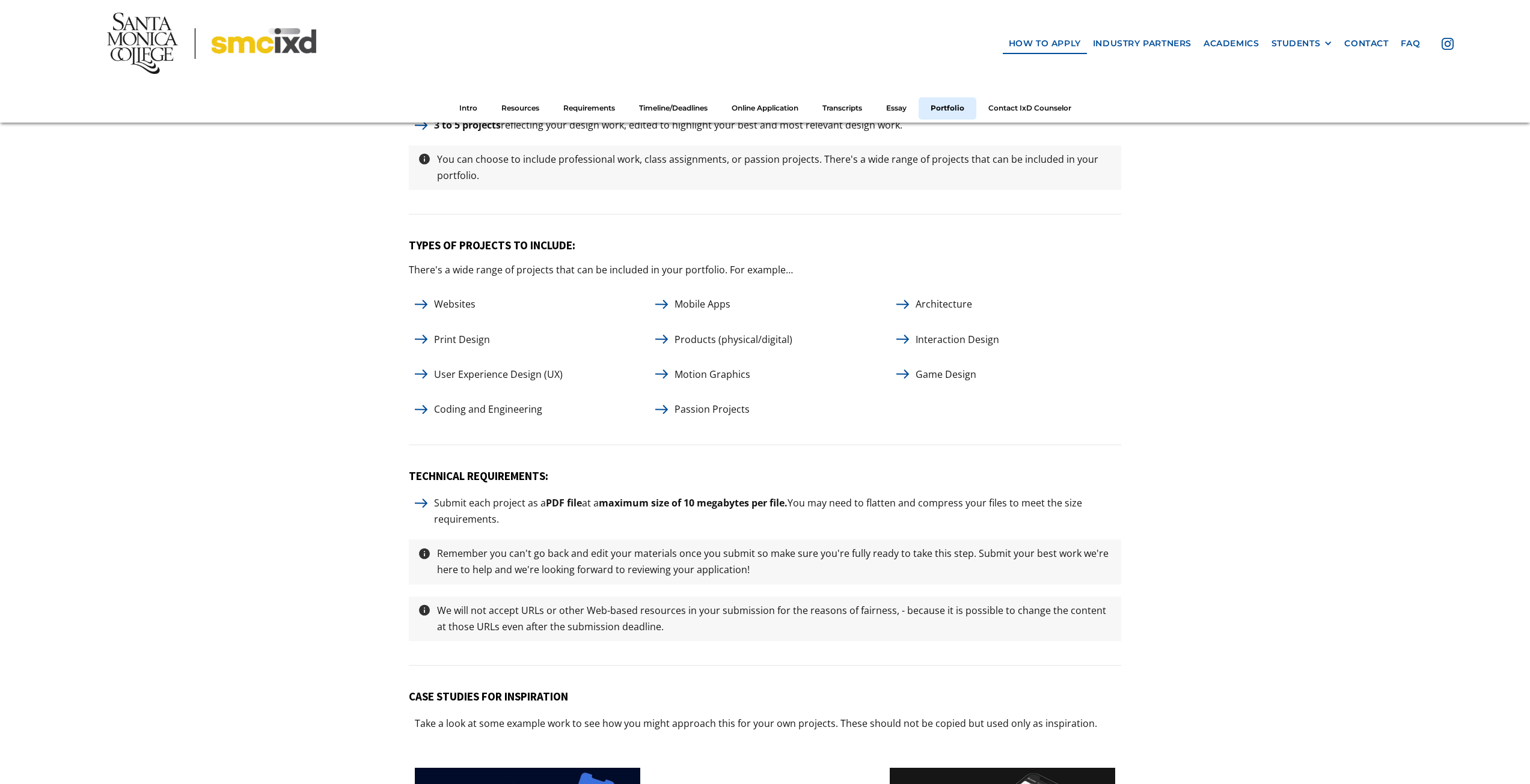
scroll to position [4998, 0]
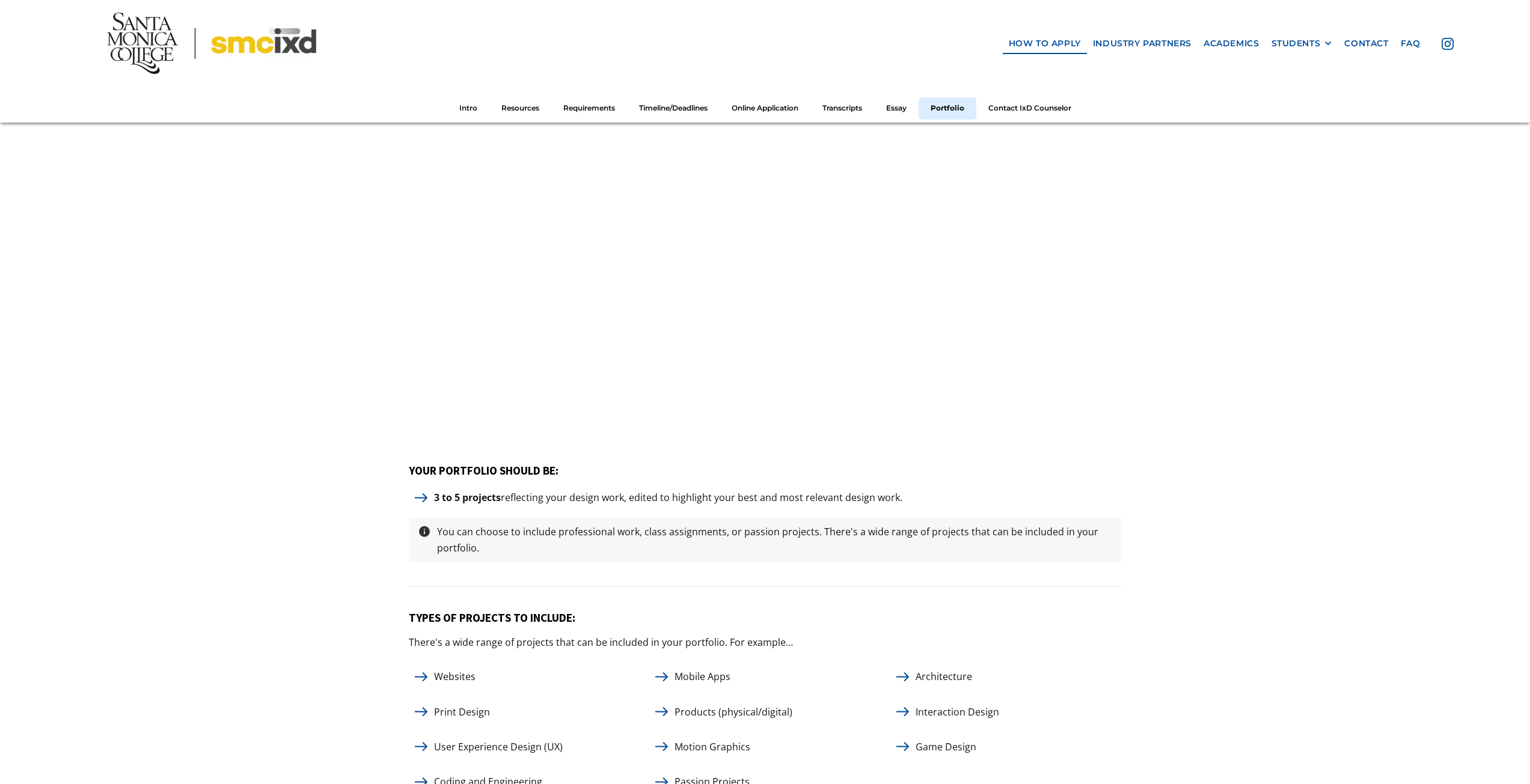
drag, startPoint x: 335, startPoint y: 272, endPoint x: 268, endPoint y: 72, distance: 210.9
